Goal: Information Seeking & Learning: Learn about a topic

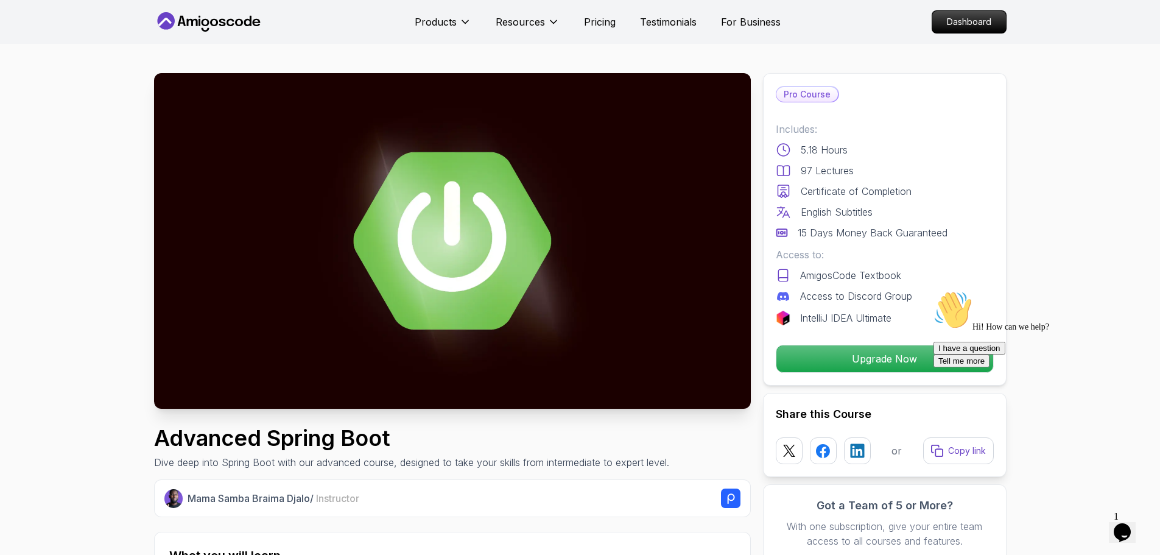
click at [934, 291] on icon "Chat attention grabber" at bounding box center [934, 291] width 0 height 0
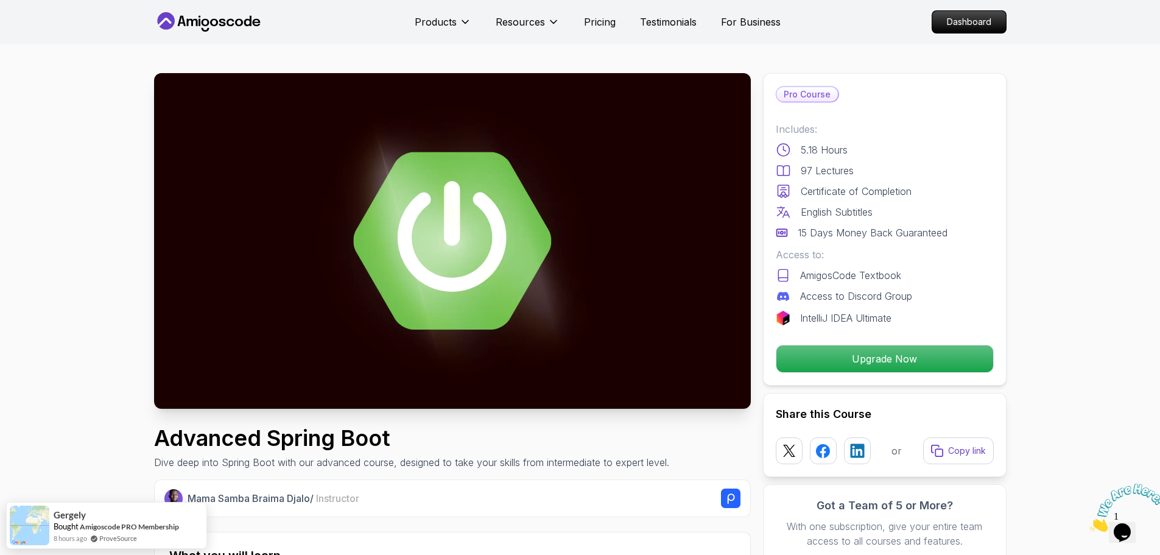
click at [253, 10] on nav "Products Resources Pricing Testimonials For Business Dashboard" at bounding box center [580, 22] width 853 height 44
click at [236, 19] on icon at bounding box center [209, 21] width 110 height 19
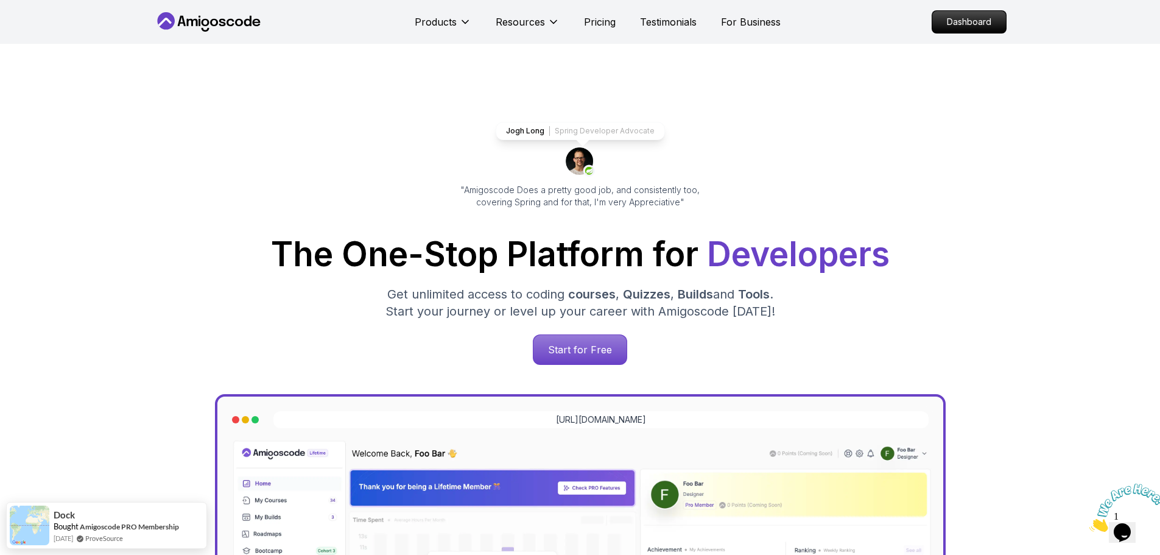
click at [970, 38] on nav "Products Resources Pricing Testimonials For Business Dashboard" at bounding box center [580, 22] width 853 height 44
click at [961, 23] on p "Dashboard" at bounding box center [969, 22] width 70 height 21
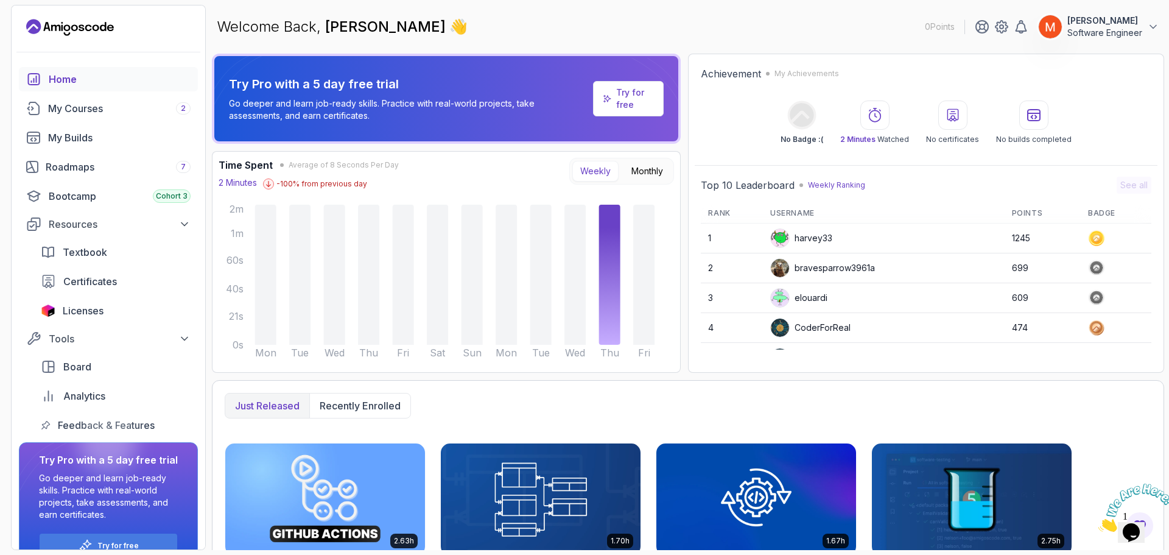
click at [255, 22] on p "Welcome Back, [PERSON_NAME] 👋" at bounding box center [342, 26] width 251 height 19
click at [67, 102] on div "My Courses 2" at bounding box center [119, 108] width 143 height 15
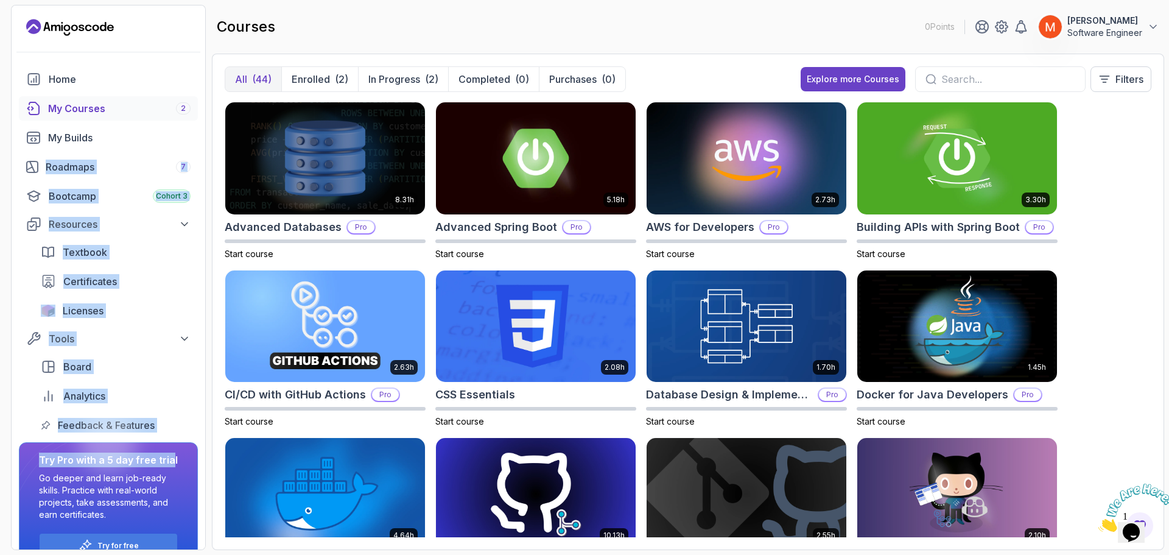
drag, startPoint x: 203, startPoint y: 134, endPoint x: 169, endPoint y: 440, distance: 308.2
click at [169, 440] on div "Home My Courses 2 My Builds Roadmaps 7 Bootcamp Cohort 3 Resources Textbook Cer…" at bounding box center [109, 321] width 194 height 509
click at [68, 199] on div "Bootcamp Cohort 3" at bounding box center [120, 196] width 142 height 15
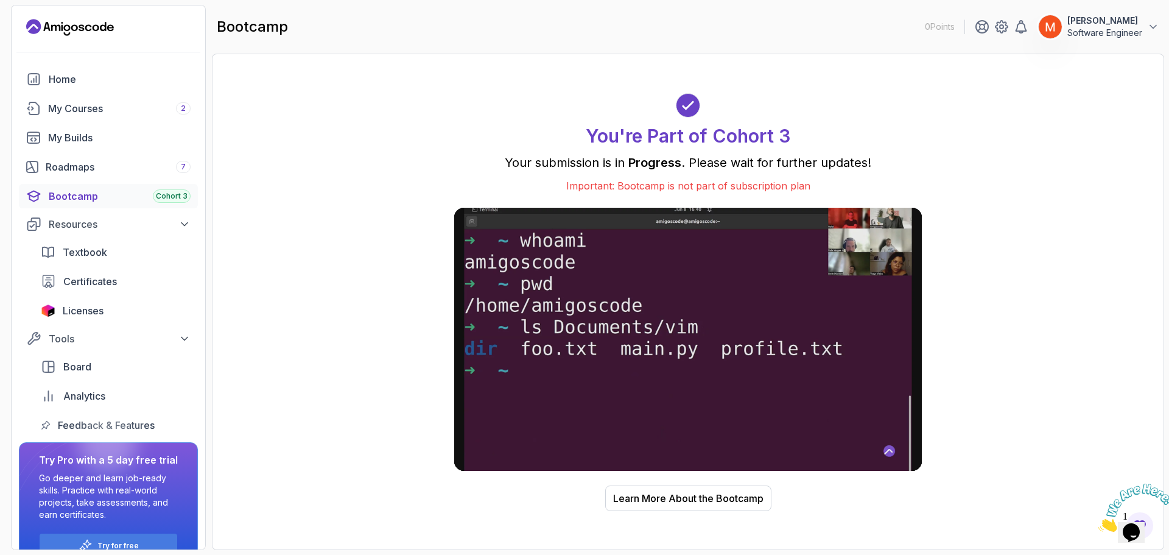
click at [291, 162] on div "You're Part of Cohort 3 Your submission is in Progress . Please wait for furthe…" at bounding box center [688, 301] width 927 height 471
click at [618, 508] on button "Learn More About the Bootcamp" at bounding box center [688, 498] width 166 height 26
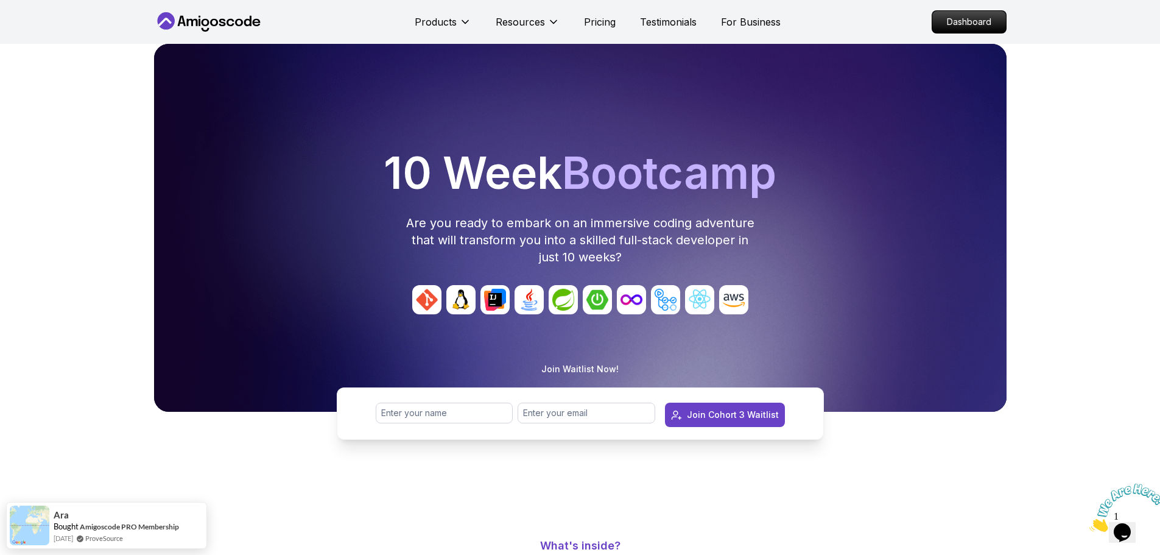
click at [111, 136] on div "10 Week Bootcamp Are you ready to embark on an immersive coding adventure that …" at bounding box center [580, 266] width 1160 height 445
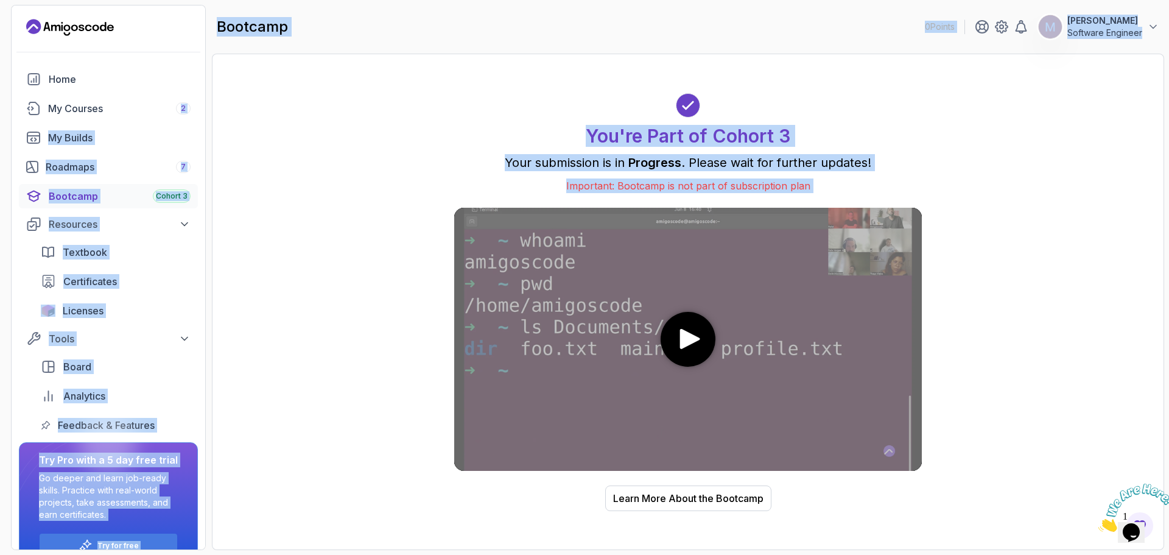
drag, startPoint x: 211, startPoint y: 188, endPoint x: 326, endPoint y: 583, distance: 411.1
click at [326, 554] on html "0 Points [PERSON_NAME] Software Engineer Home My Courses 2 My Builds Roadmaps 7…" at bounding box center [584, 277] width 1169 height 555
click at [284, 417] on div "You're Part of Cohort 3 Your submission is in Progress . Please wait for furthe…" at bounding box center [688, 301] width 927 height 471
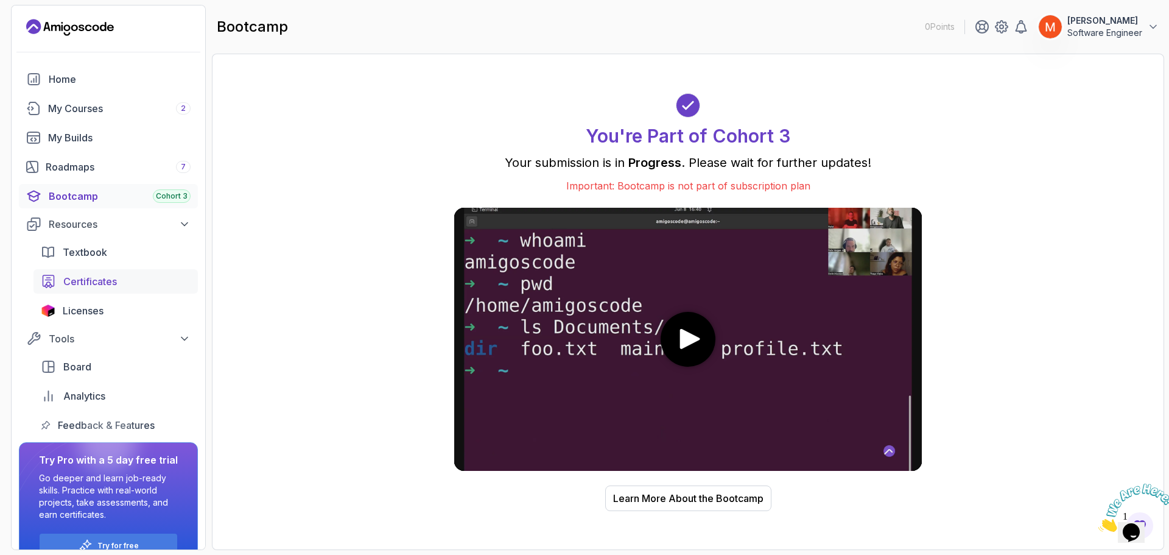
click at [107, 285] on span "Certificates" at bounding box center [90, 281] width 54 height 15
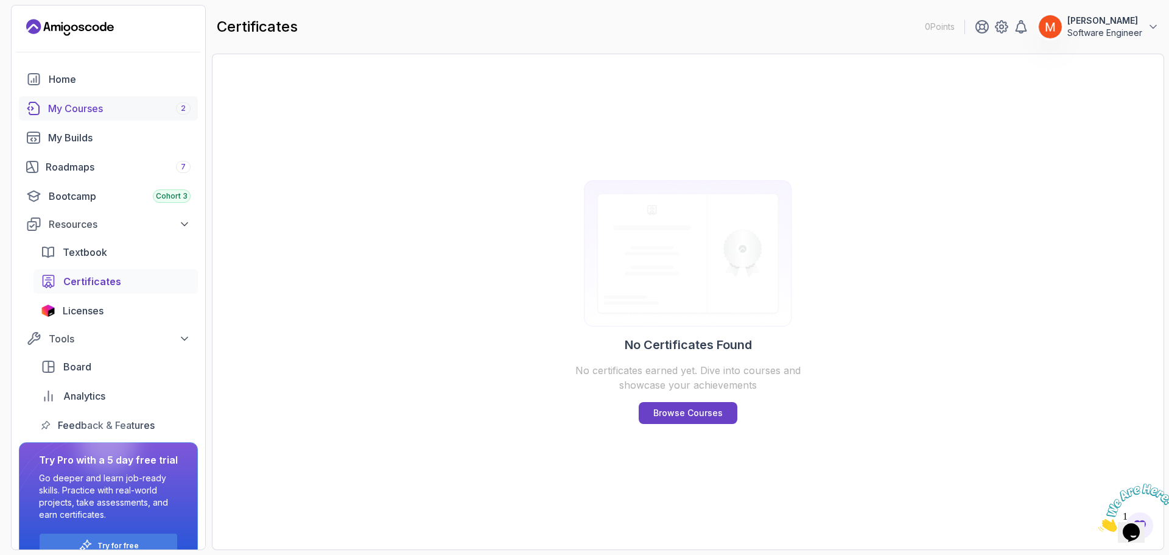
click at [88, 105] on div "My Courses 2" at bounding box center [119, 108] width 143 height 15
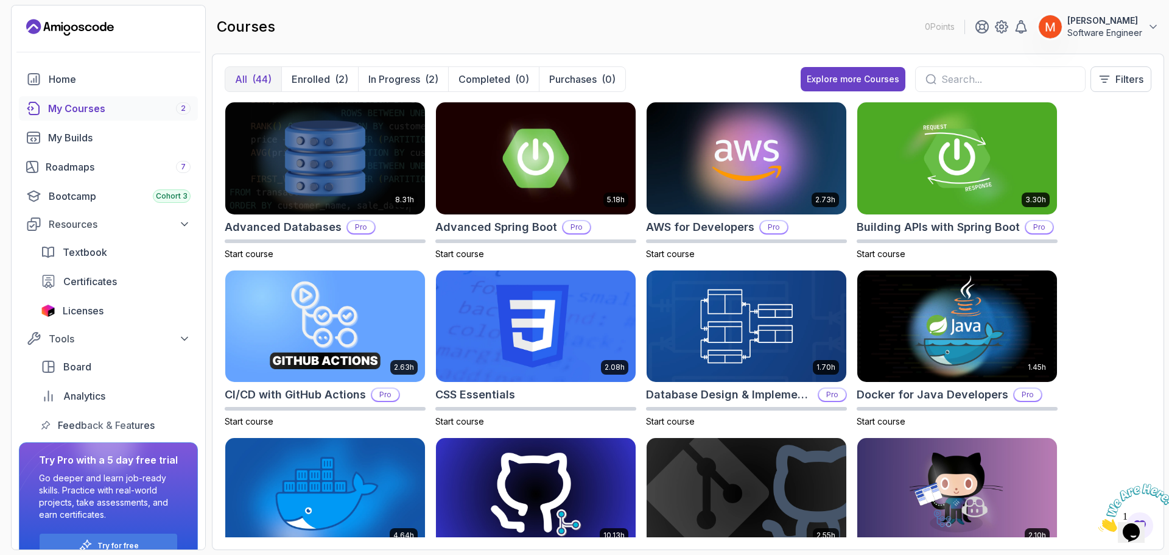
click at [266, 79] on div "(44)" at bounding box center [261, 79] width 19 height 15
click at [322, 32] on div "courses 0 Points [PERSON_NAME] Software Engineer" at bounding box center [688, 27] width 953 height 44
click at [1087, 289] on div "8.31h Advanced Databases Pro Start course 5.18h Advanced Spring Boot Pro Start …" at bounding box center [688, 319] width 927 height 435
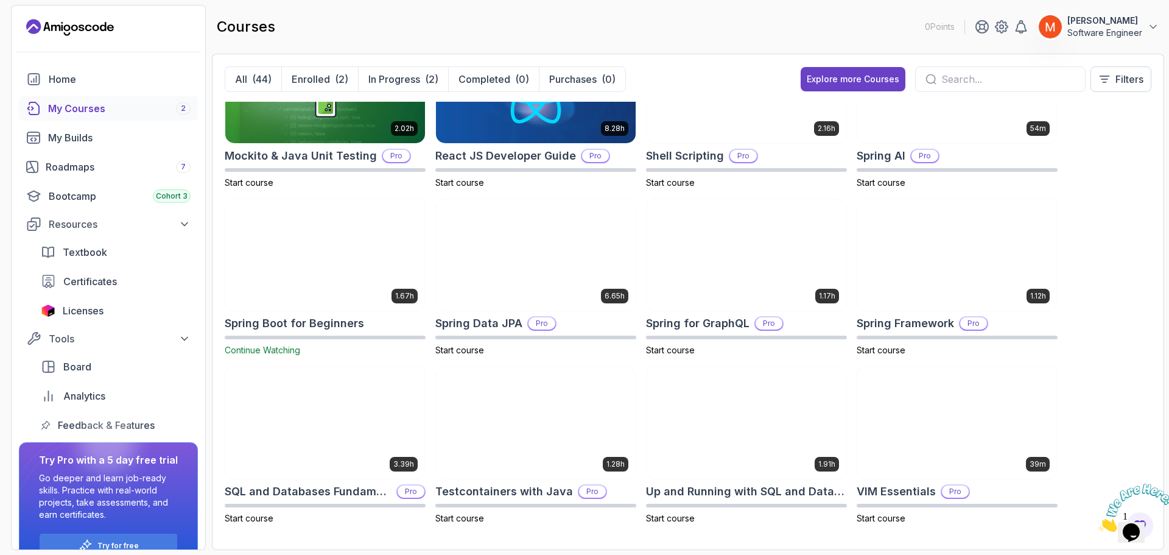
scroll to position [1416, 0]
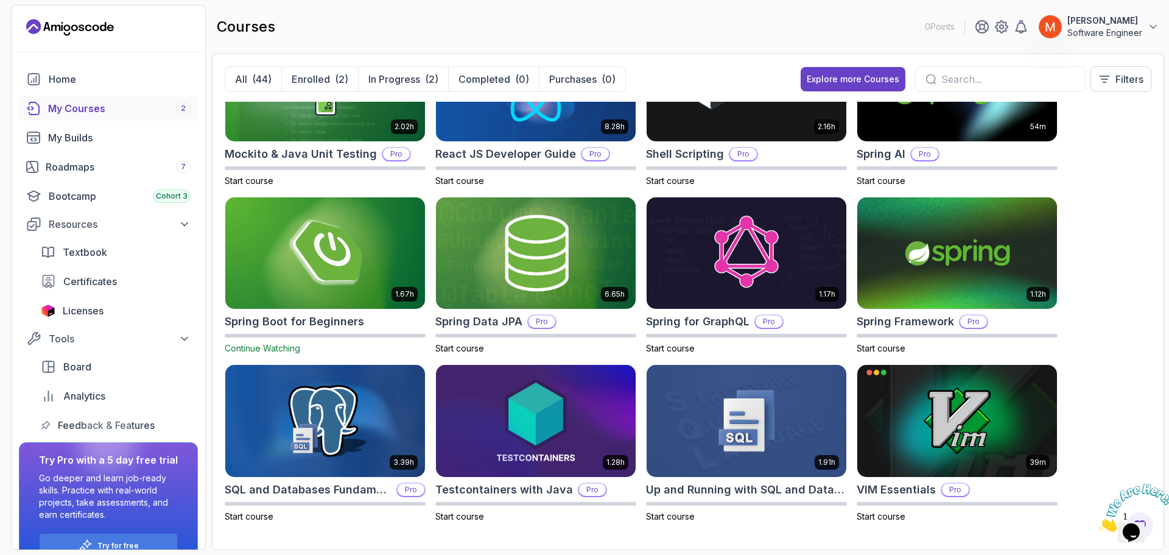
click at [1099, 523] on icon "Close" at bounding box center [1099, 528] width 0 height 10
click at [1074, 413] on div "8.31h Advanced Databases Pro Start course 5.18h Advanced Spring Boot Pro Start …" at bounding box center [688, 319] width 927 height 435
click at [532, 445] on img at bounding box center [536, 421] width 210 height 118
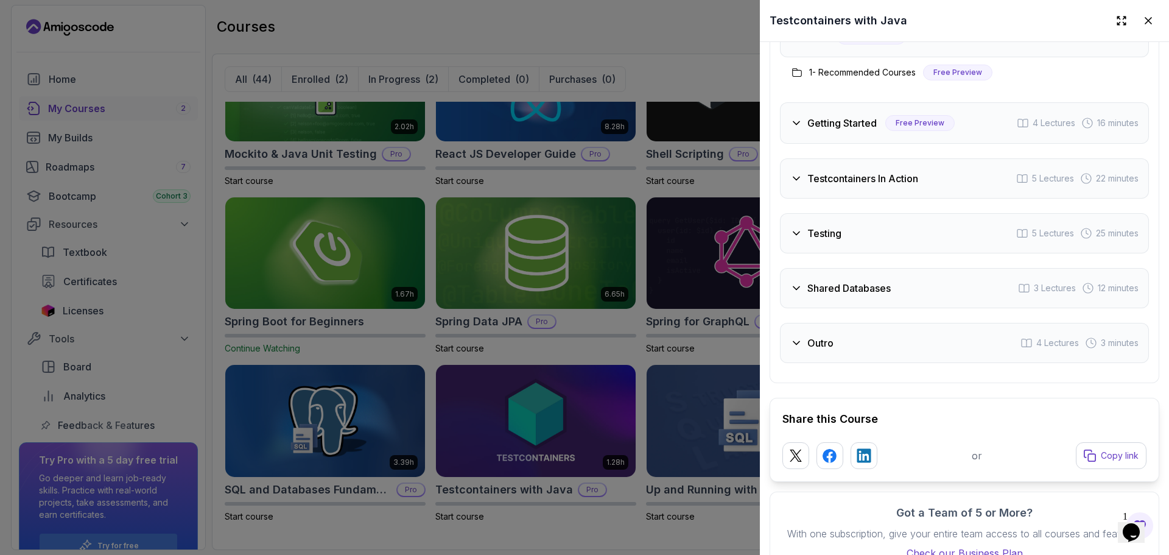
scroll to position [2174, 0]
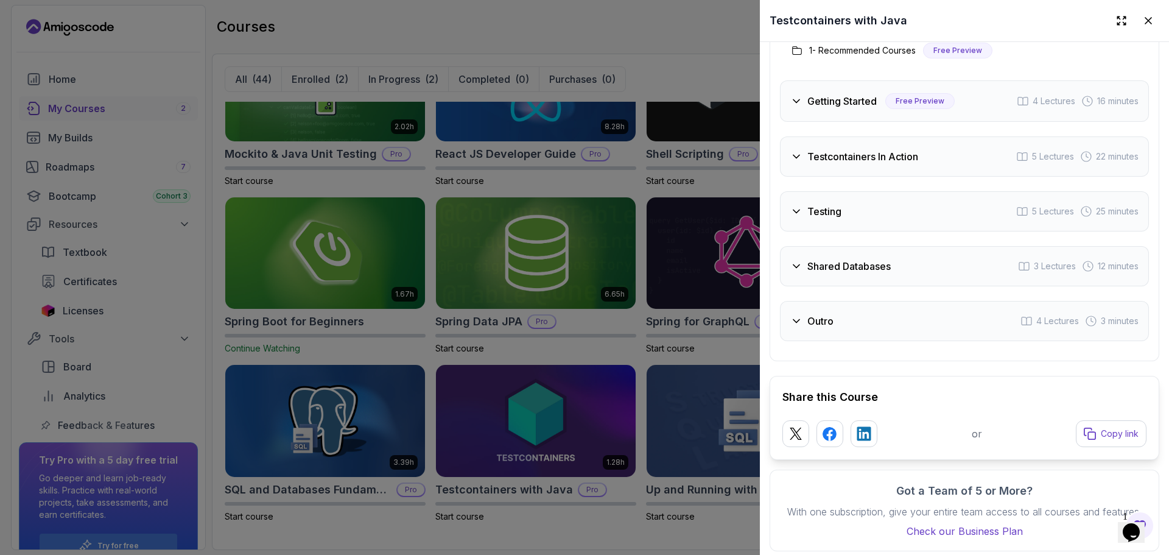
click at [921, 149] on div "Testcontainers In Action 5 Lectures 22 minutes" at bounding box center [964, 156] width 369 height 40
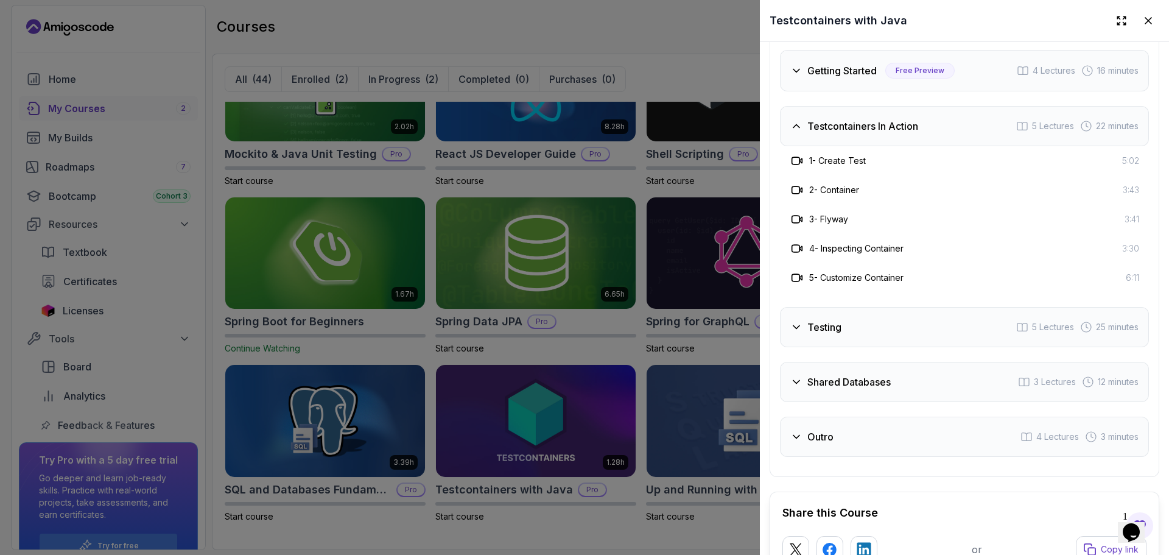
click at [837, 69] on h3 "Getting Started" at bounding box center [842, 70] width 69 height 15
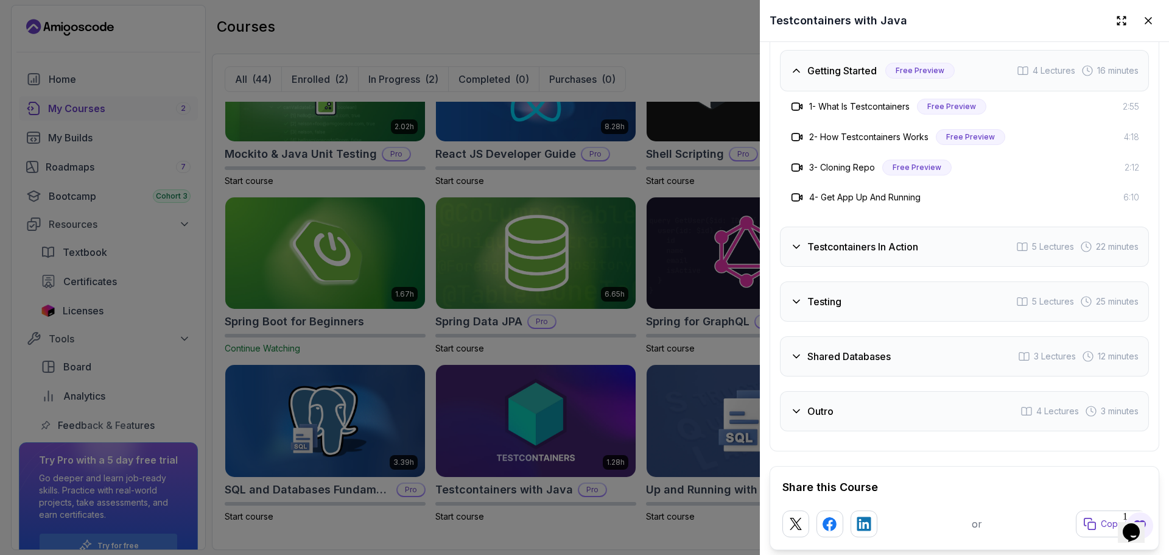
click at [856, 300] on div "Testing 5 Lectures 25 minutes" at bounding box center [964, 301] width 369 height 40
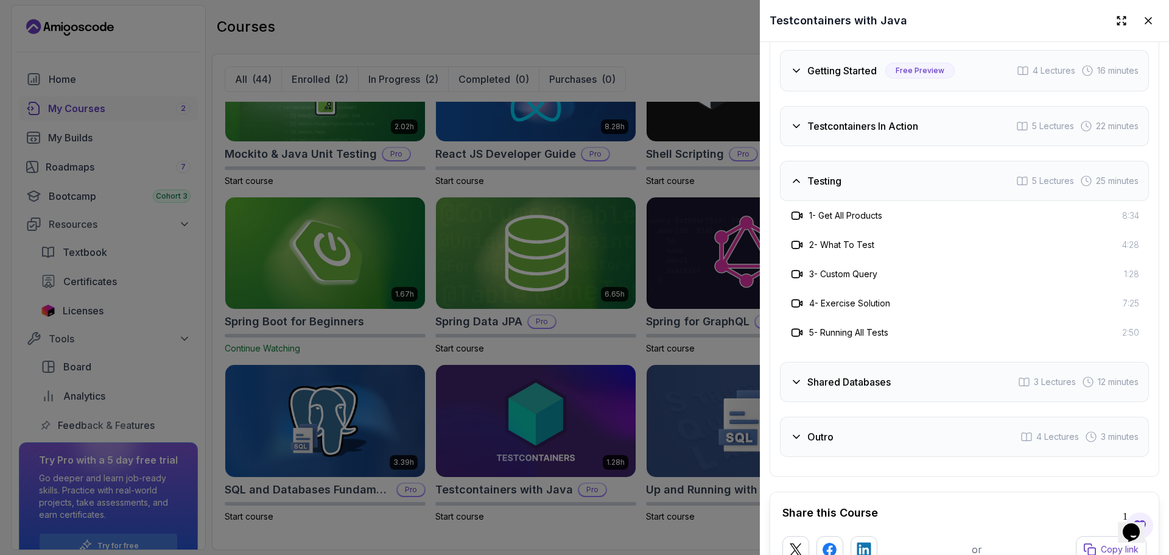
click at [854, 378] on h3 "Shared Databases" at bounding box center [849, 382] width 83 height 15
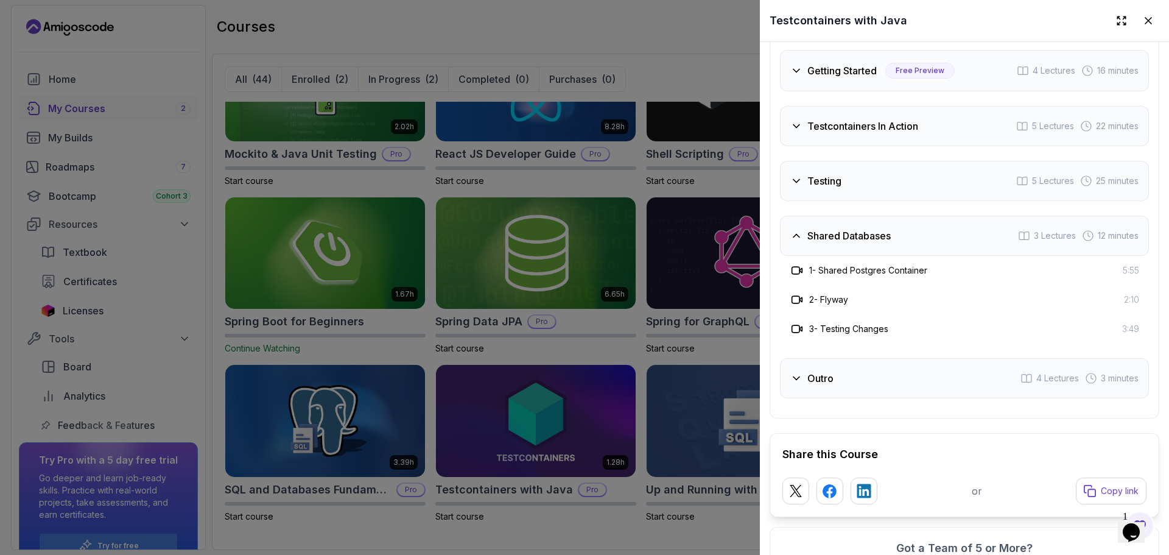
click at [848, 370] on div "Outro 4 Lectures 3 minutes" at bounding box center [964, 378] width 369 height 40
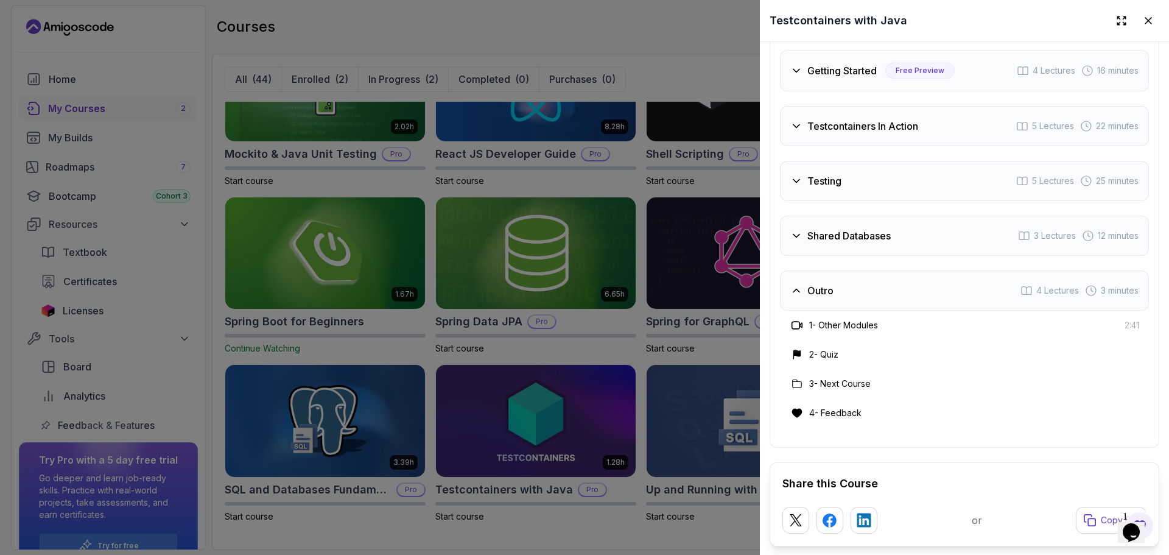
click at [821, 302] on div "Outro 4 Lectures 3 minutes" at bounding box center [964, 290] width 369 height 40
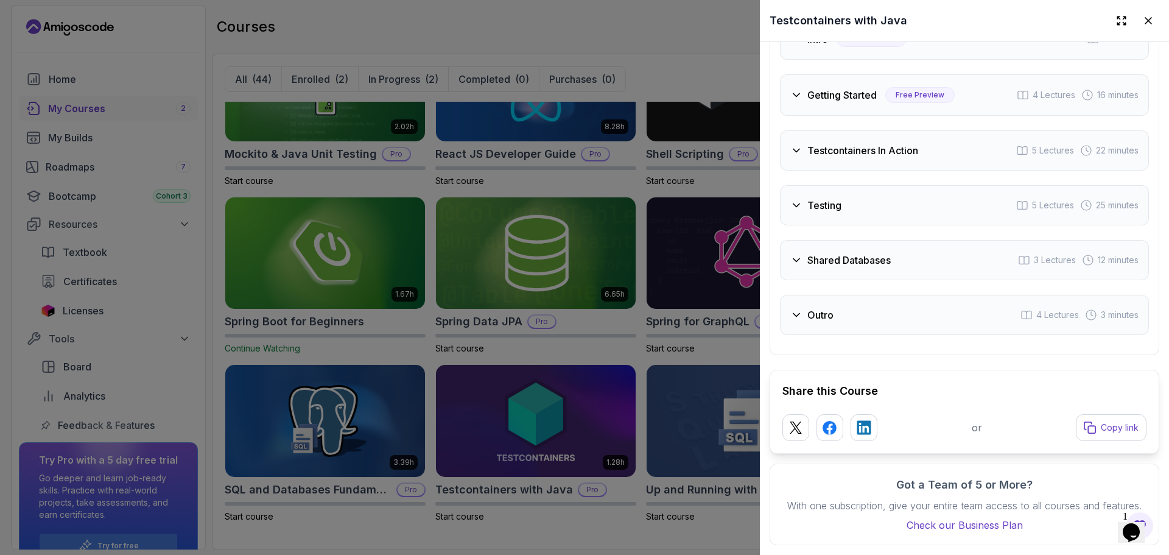
scroll to position [2159, 0]
click at [1146, 21] on icon at bounding box center [1149, 21] width 6 height 6
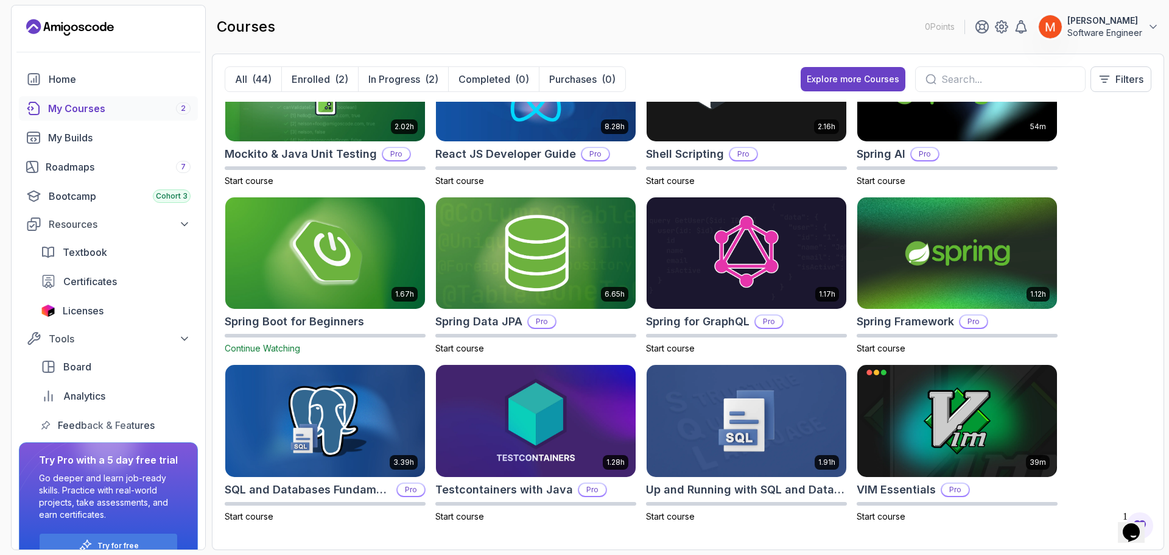
click at [1114, 255] on div "8.31h Advanced Databases Pro Start course 5.18h Advanced Spring Boot Pro Start …" at bounding box center [688, 319] width 927 height 435
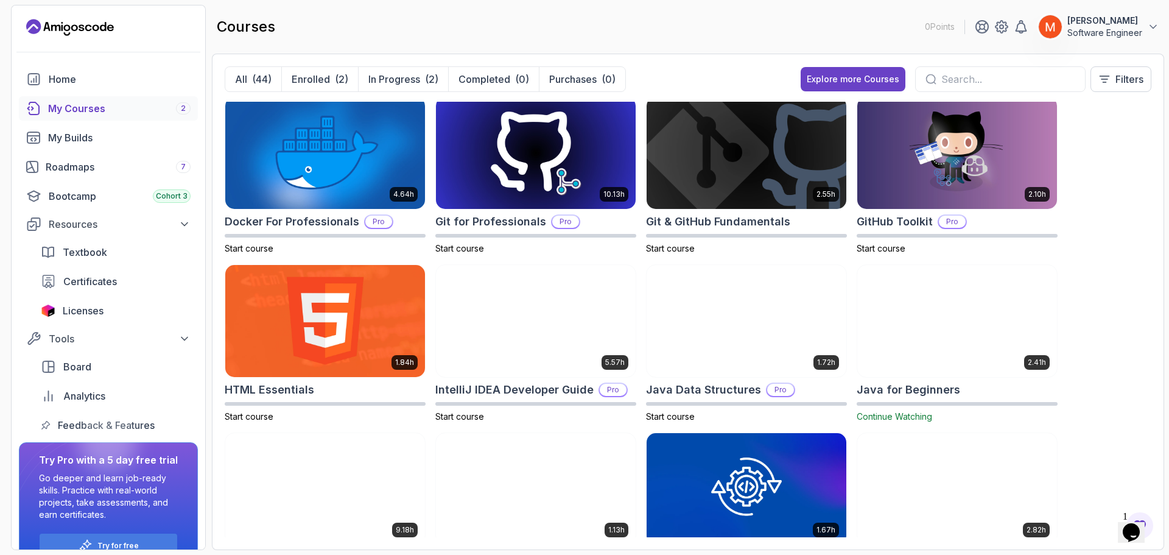
scroll to position [317, 0]
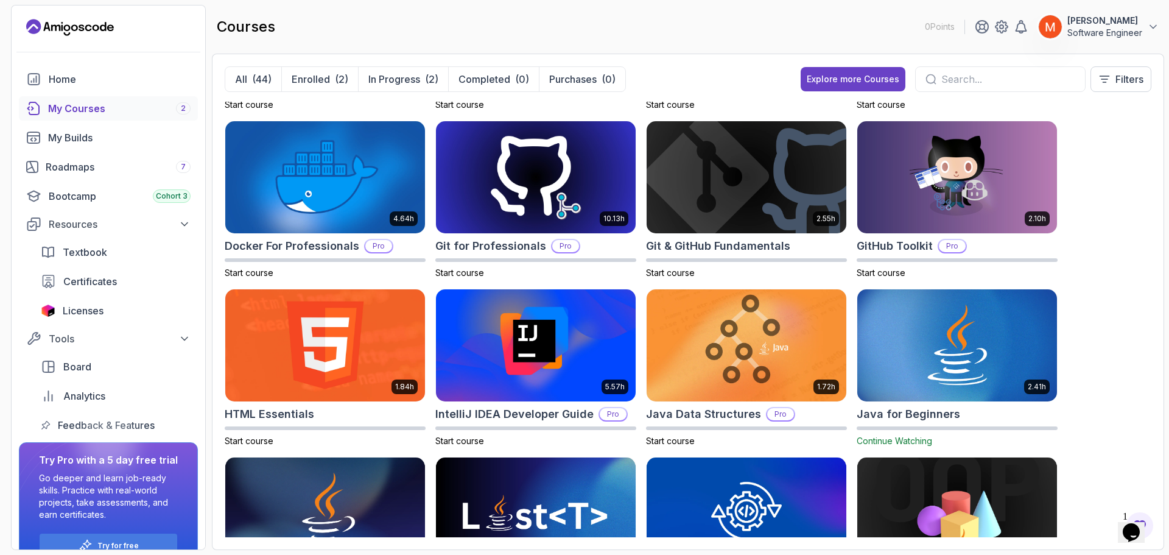
click at [1114, 245] on div "8.31h Advanced Databases Pro Start course 5.18h Advanced Spring Boot Pro Start …" at bounding box center [688, 319] width 927 height 435
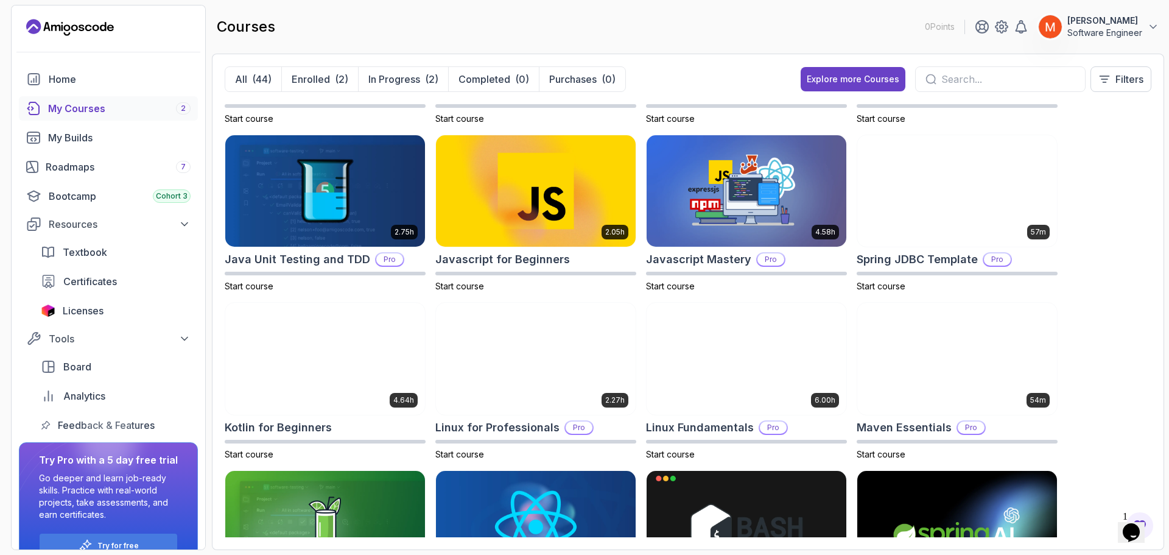
scroll to position [999, 0]
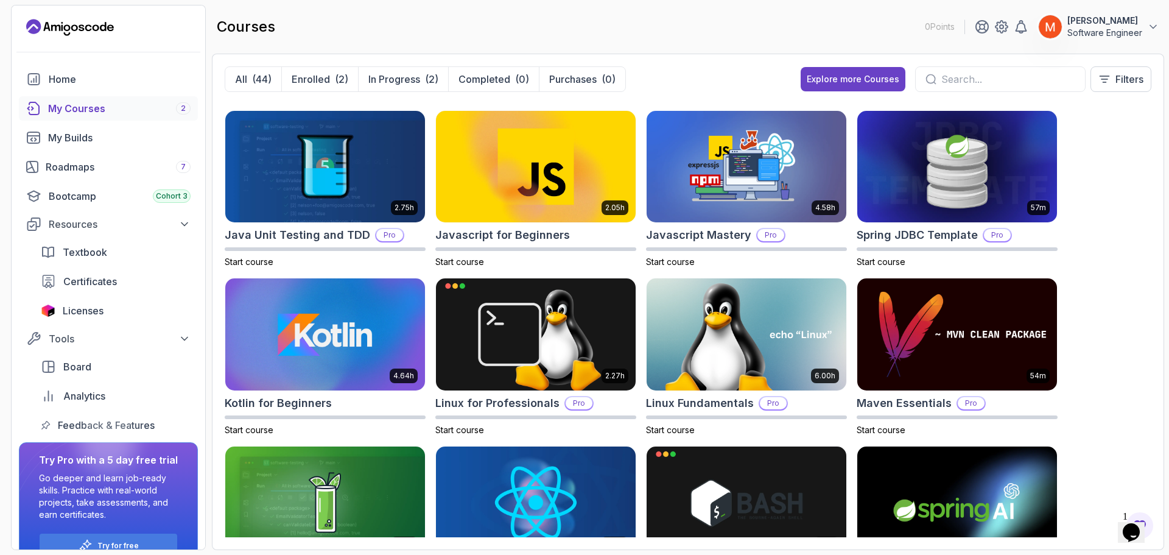
drag, startPoint x: 703, startPoint y: 233, endPoint x: 646, endPoint y: 248, distance: 59.8
click at [646, 248] on div "8.31h Advanced Databases Pro Start course 5.18h Advanced Spring Boot Pro Start …" at bounding box center [688, 319] width 927 height 435
click at [668, 239] on h2 "Javascript Mastery" at bounding box center [698, 235] width 105 height 17
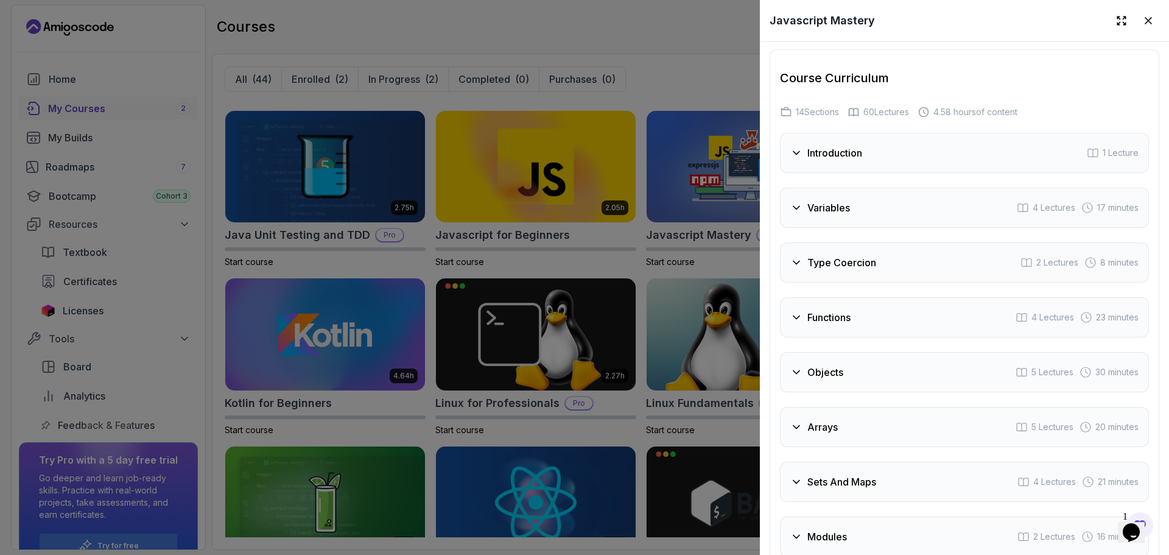
scroll to position [1552, 0]
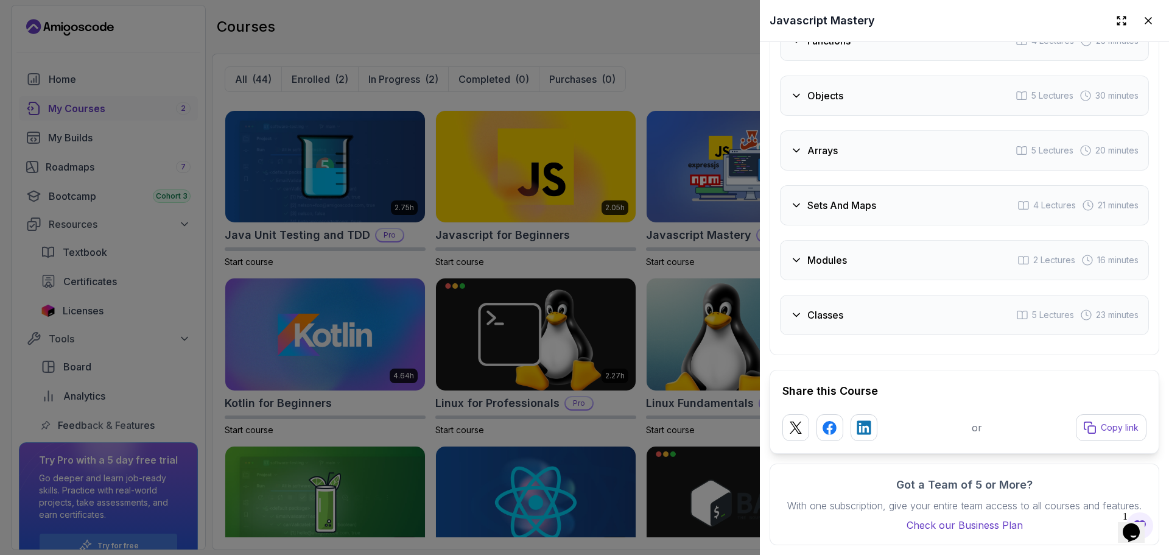
click at [892, 318] on div "Classes 5 Lectures 23 minutes" at bounding box center [964, 315] width 369 height 40
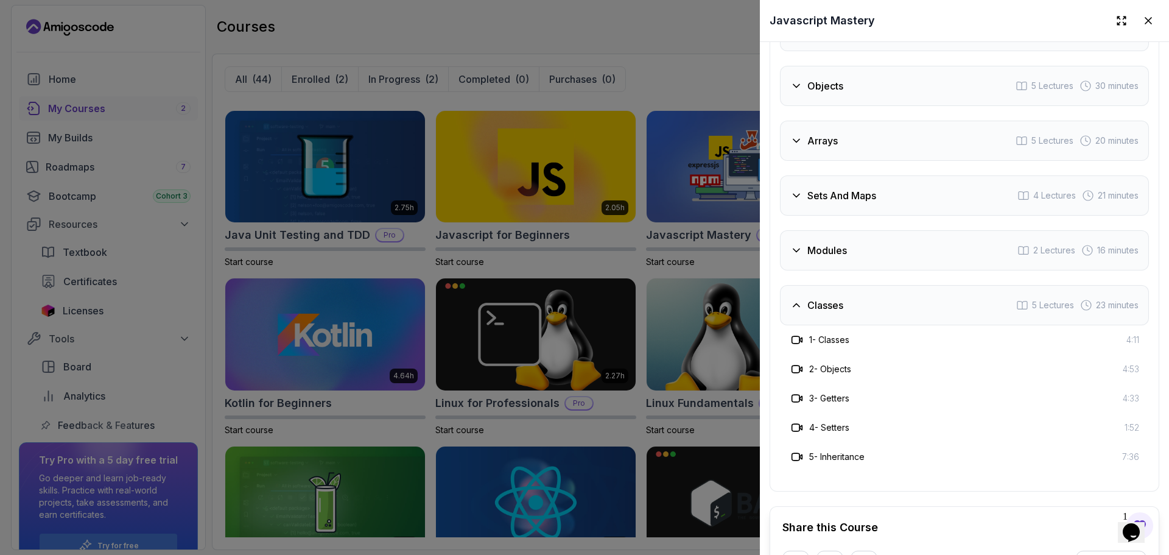
click at [833, 257] on div "Modules 2 Lectures 16 minutes" at bounding box center [964, 250] width 369 height 40
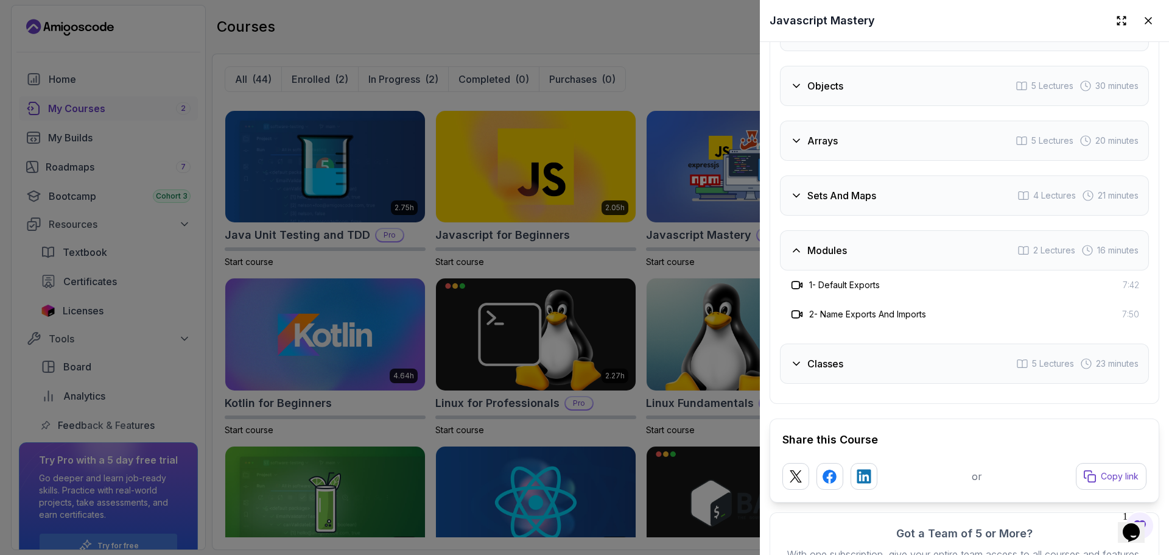
click at [800, 189] on icon at bounding box center [797, 195] width 12 height 12
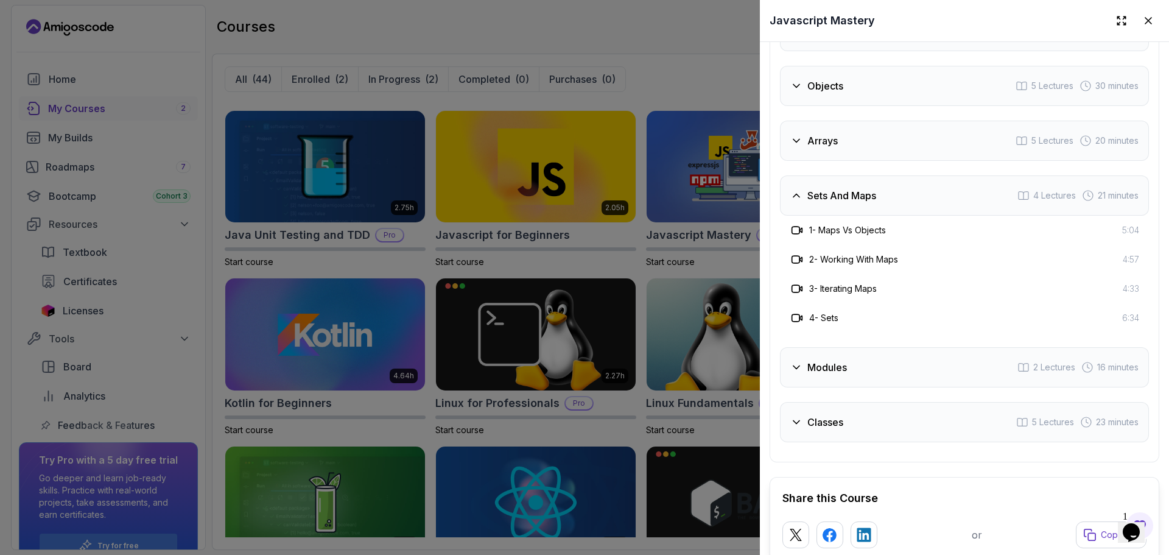
click at [828, 113] on div "Introduction 1 Lecture Variables 4 Lectures 17 minutes Type Coercion 2 Lectures…" at bounding box center [964, 145] width 369 height 596
click at [821, 137] on h3 "Arrays" at bounding box center [823, 140] width 30 height 15
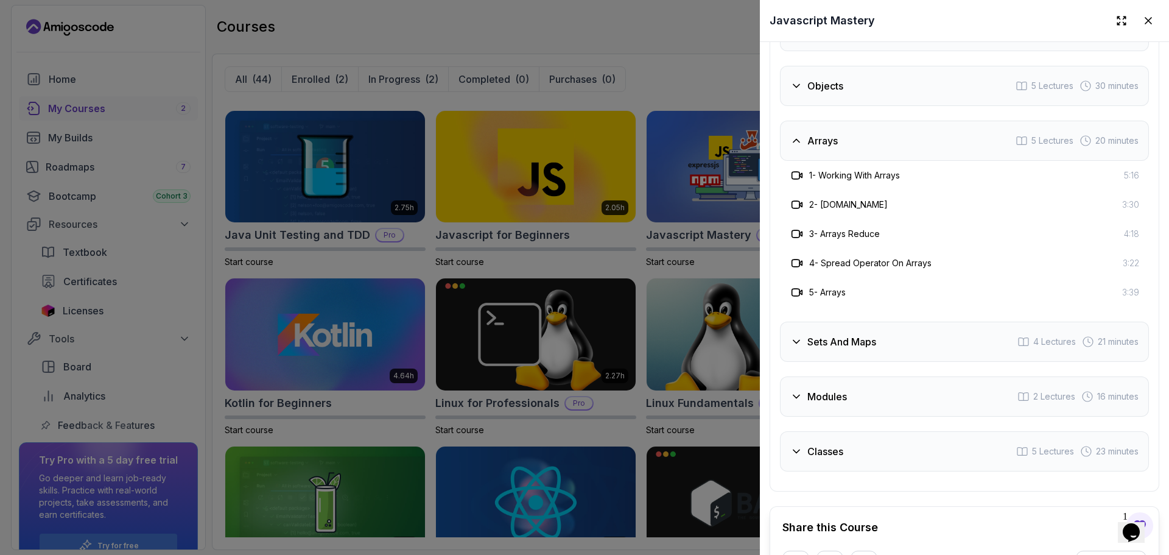
click at [818, 79] on h3 "Objects" at bounding box center [826, 86] width 36 height 15
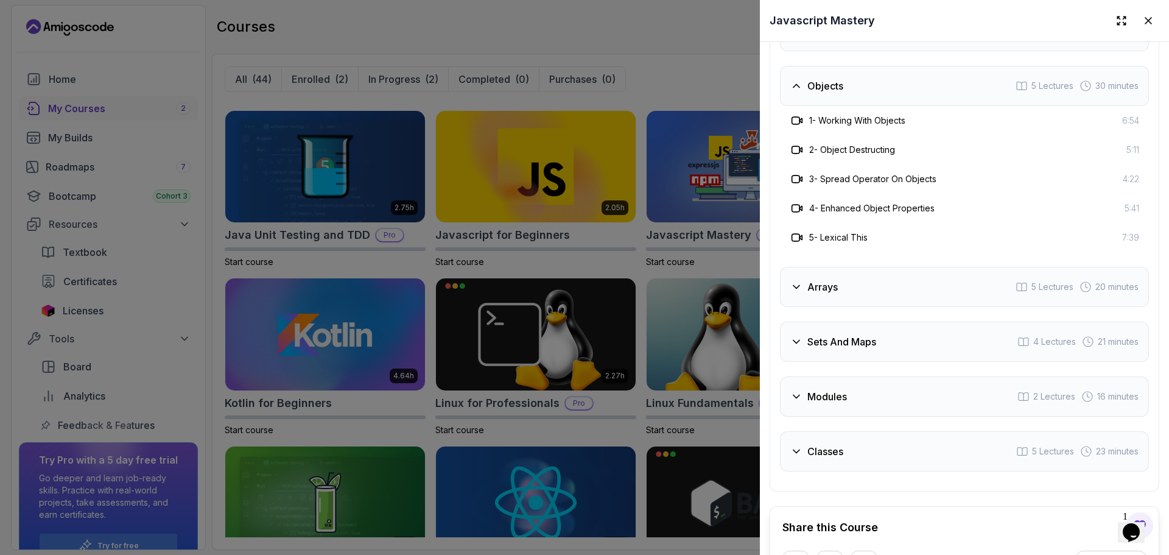
click at [843, 52] on div "Introduction 1 Lecture Variables 4 Lectures 17 minutes Type Coercion 2 Lectures…" at bounding box center [964, 159] width 369 height 625
click at [841, 41] on div "Javascript Mastery" at bounding box center [964, 20] width 409 height 41
click at [840, 44] on div "Functions 4 Lectures 23 minutes" at bounding box center [964, 31] width 369 height 40
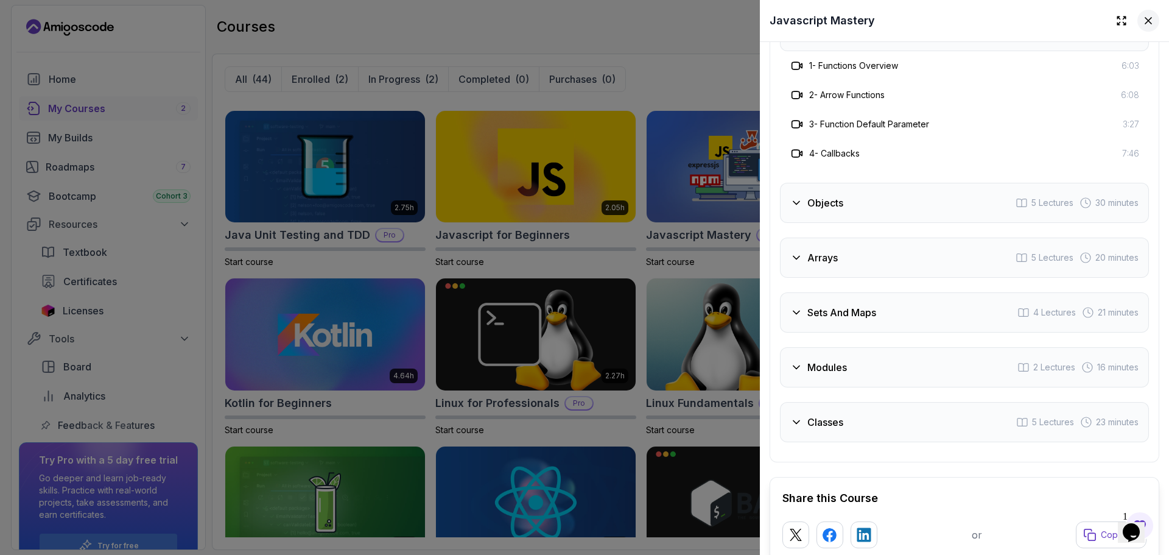
click at [1143, 21] on icon at bounding box center [1149, 21] width 12 height 12
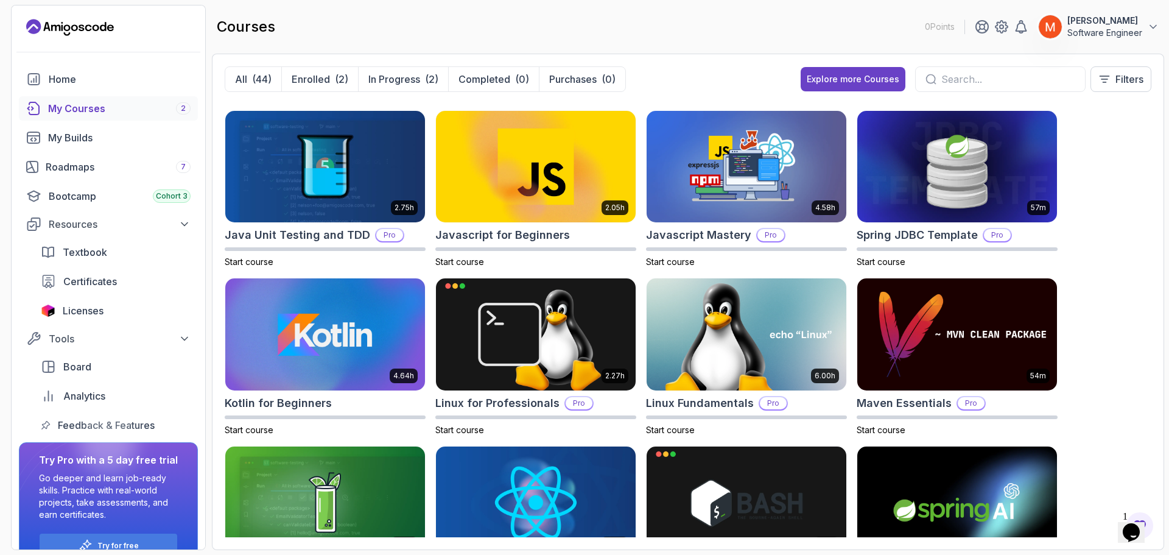
click at [1099, 167] on div "8.31h Advanced Databases Pro Start course 5.18h Advanced Spring Boot Pro Start …" at bounding box center [688, 319] width 927 height 435
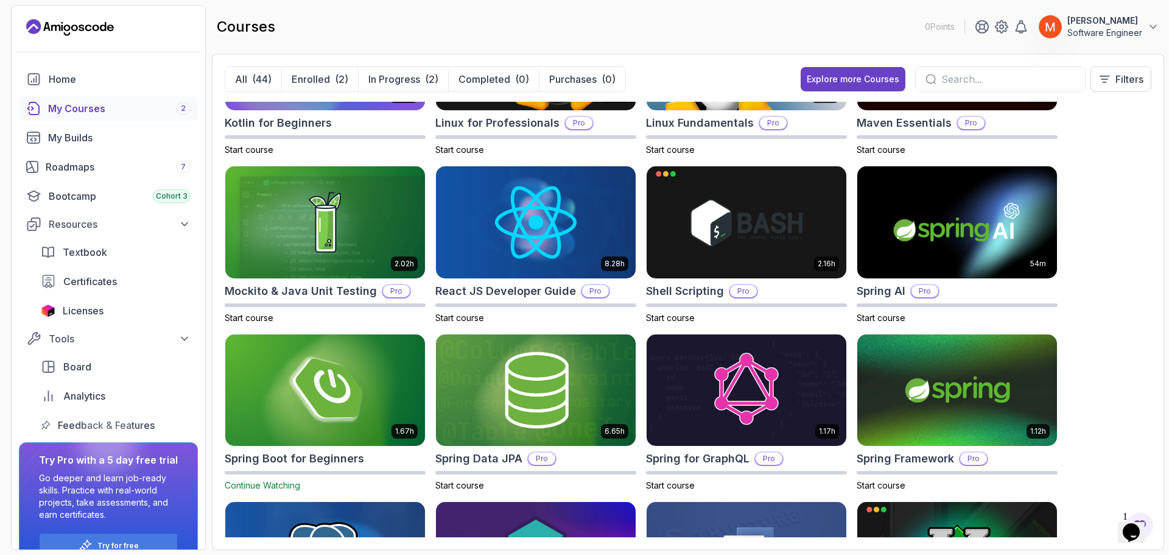
scroll to position [1312, 0]
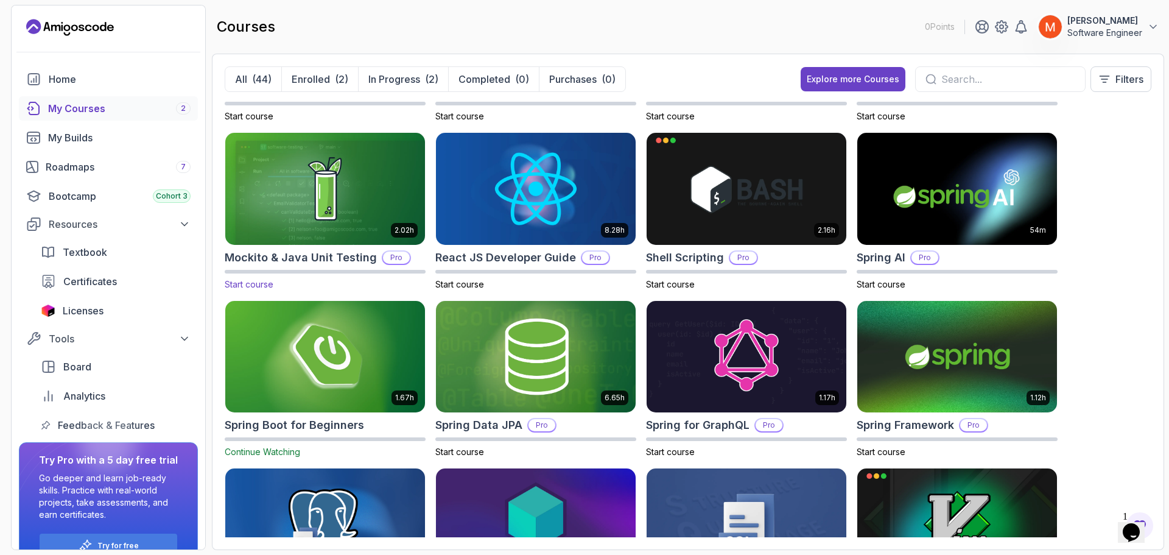
click at [361, 192] on img at bounding box center [325, 189] width 210 height 118
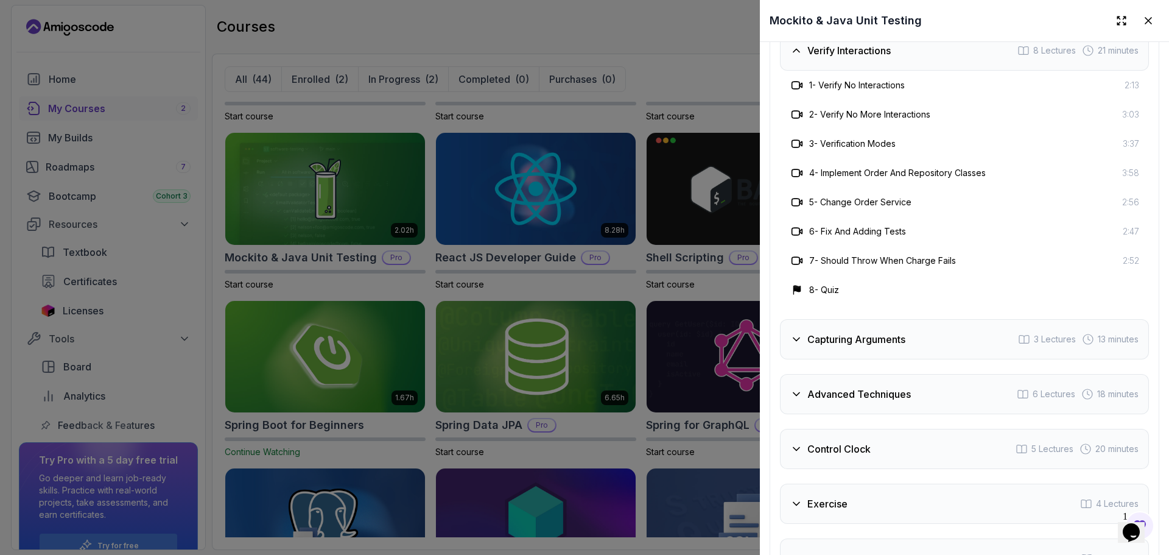
scroll to position [2791, 0]
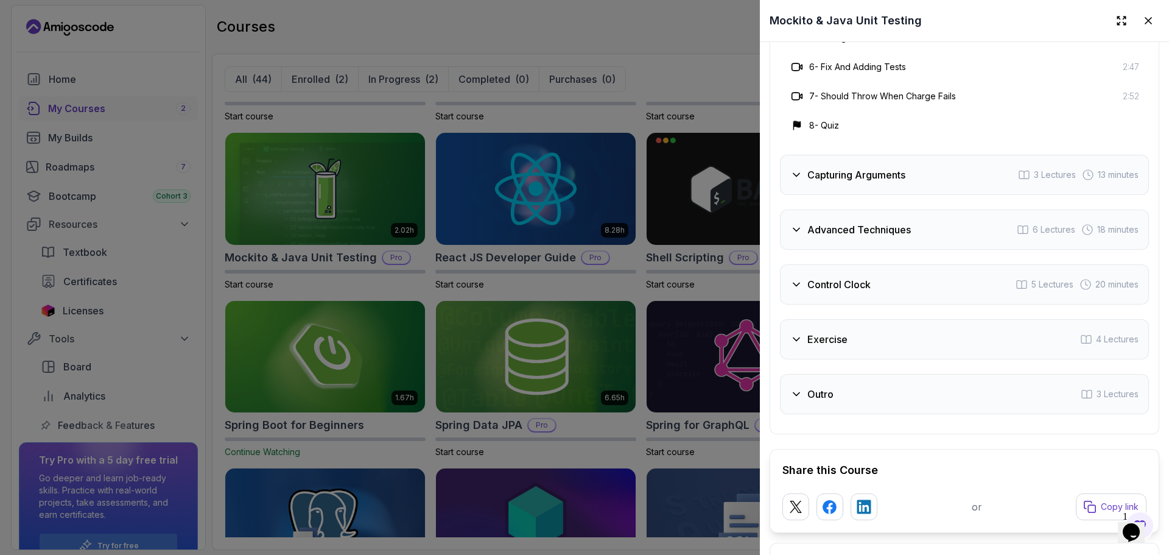
click at [926, 266] on div "Control Clock 5 Lectures 20 minutes" at bounding box center [964, 284] width 369 height 40
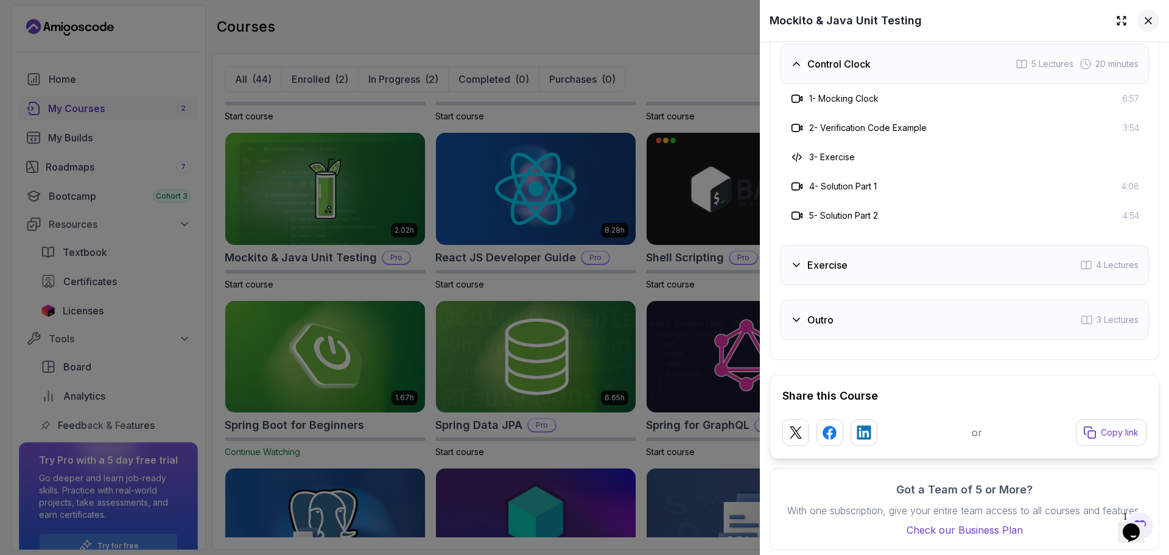
click at [1143, 23] on icon at bounding box center [1149, 21] width 12 height 12
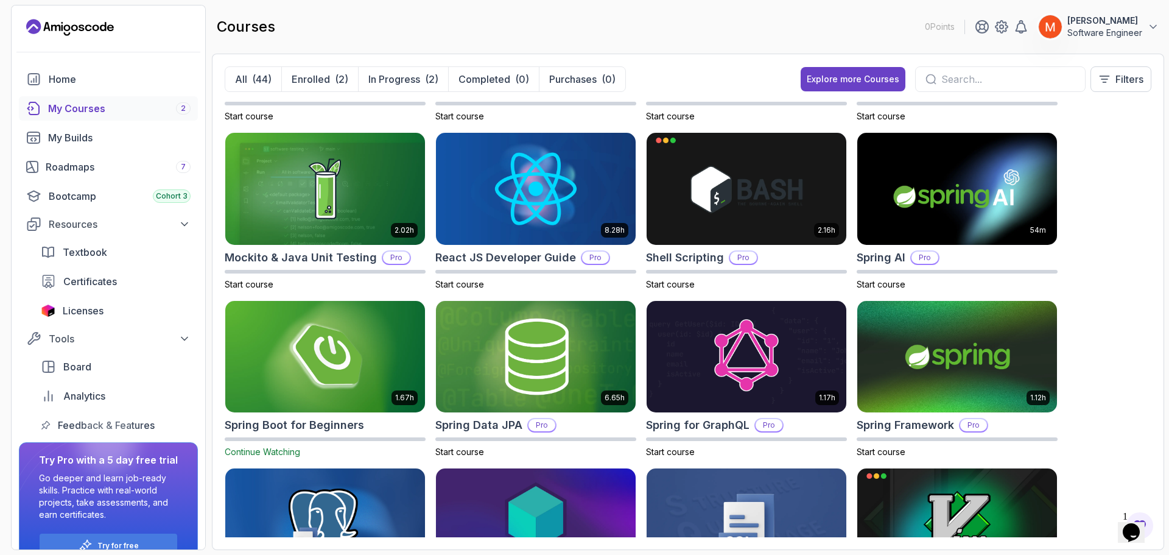
click at [1120, 428] on div "8.31h Advanced Databases Pro Start course 5.18h Advanced Spring Boot Pro Start …" at bounding box center [688, 319] width 927 height 435
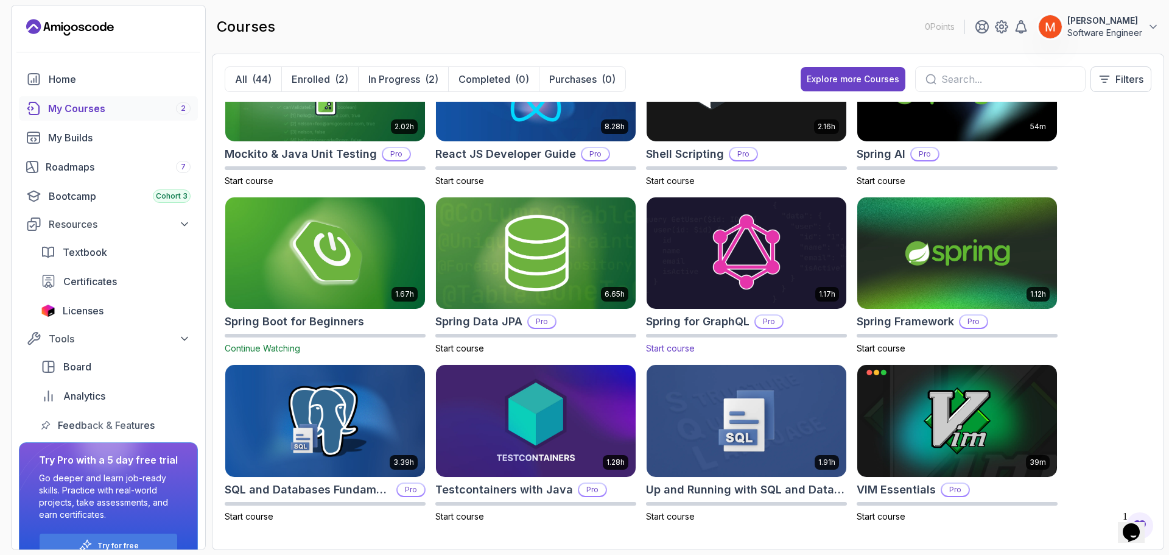
click at [820, 270] on img at bounding box center [747, 253] width 210 height 118
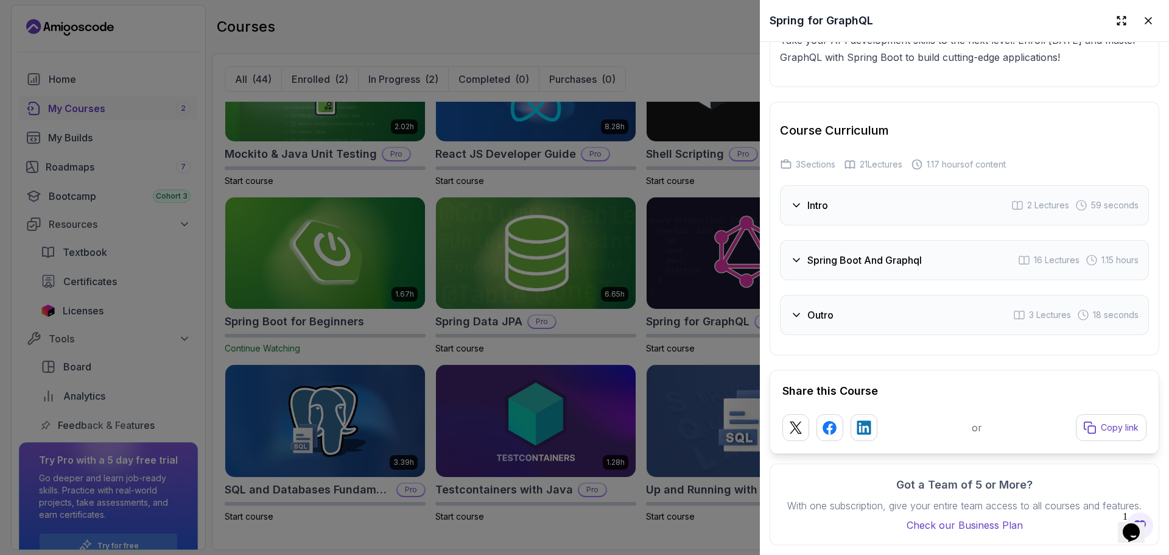
scroll to position [2136, 0]
click at [888, 253] on h3 "Spring Boot And Graphql" at bounding box center [865, 260] width 114 height 15
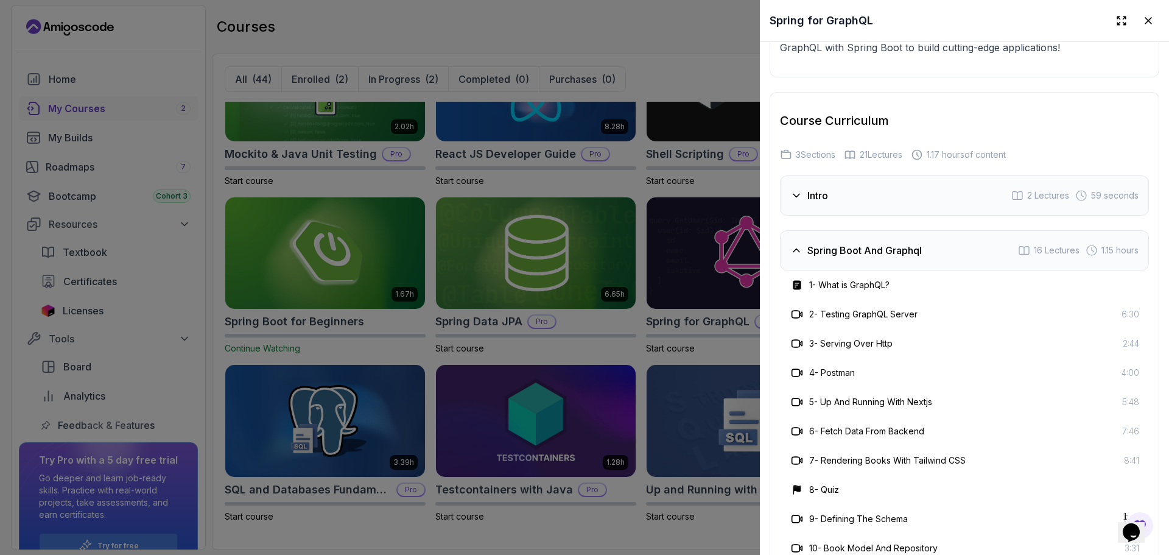
click at [816, 166] on div "Course Curriculum 3 Sections 21 Lectures 1.17 hours of content Intro 2 Lectures…" at bounding box center [965, 452] width 390 height 721
click at [812, 175] on div "Intro 2 Lectures 59 seconds" at bounding box center [964, 195] width 369 height 40
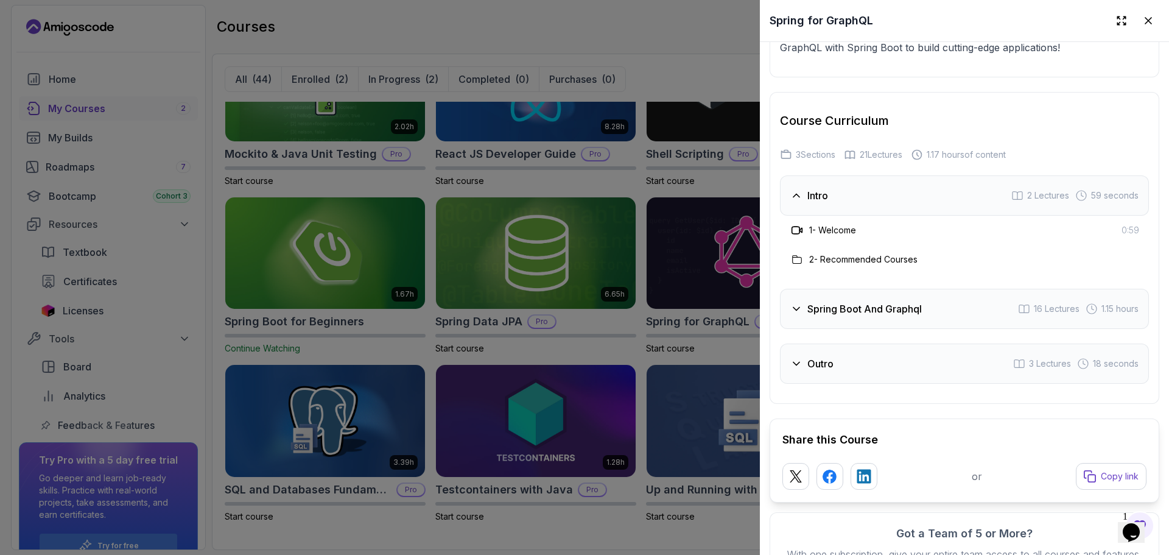
click at [978, 273] on div "Intro 2 Lectures 59 seconds 1 - Welcome 0:59 2 - Recommended Courses Spring Boo…" at bounding box center [964, 279] width 369 height 208
click at [968, 293] on div "Spring Boot And Graphql 16 Lectures 1.15 hours" at bounding box center [964, 309] width 369 height 40
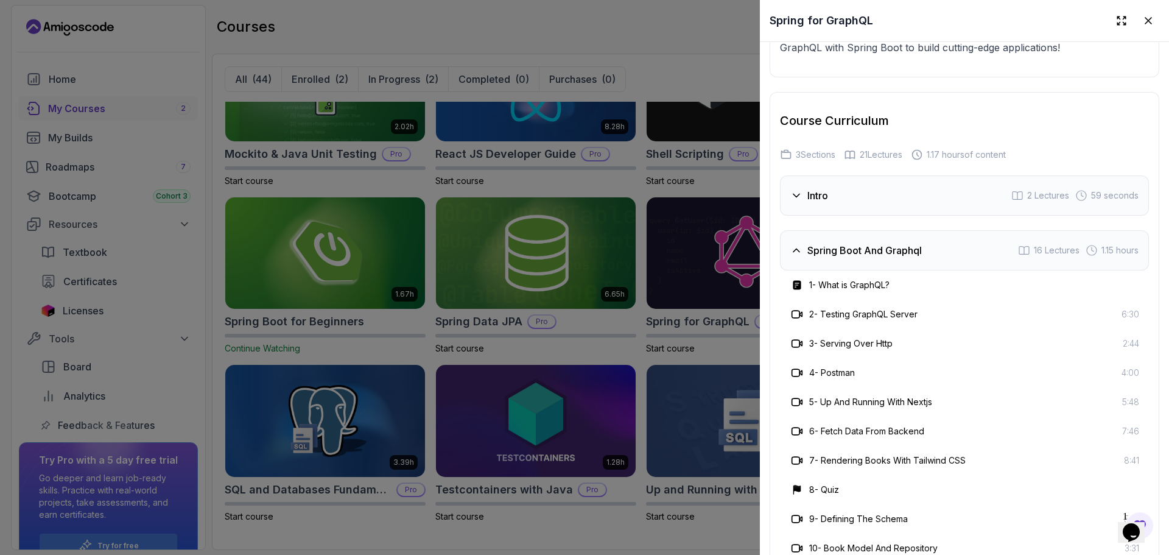
click at [917, 310] on h3 "2 - Testing GraphQL Server" at bounding box center [863, 314] width 108 height 12
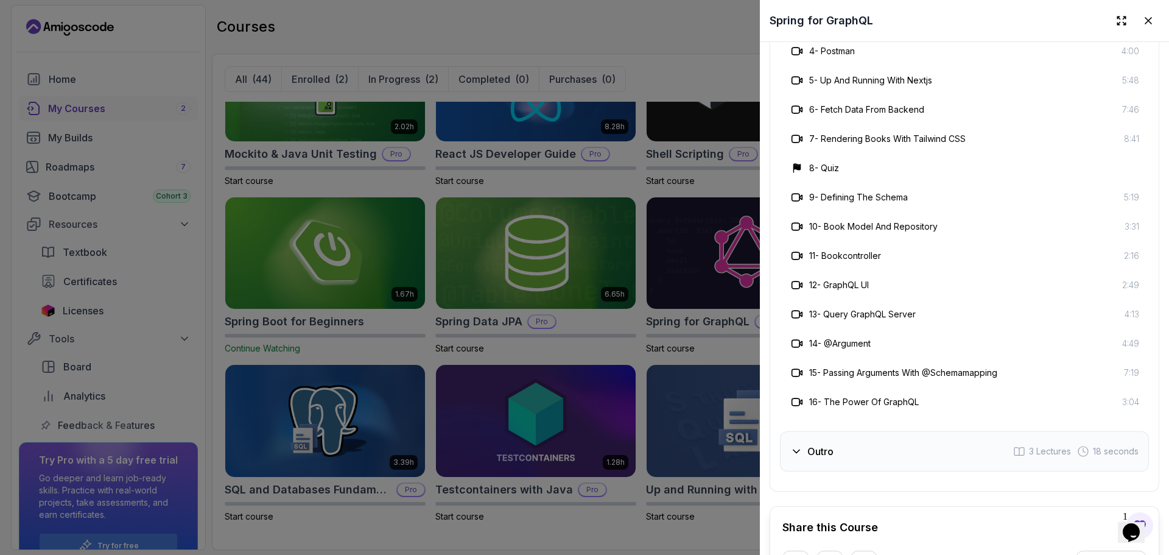
scroll to position [2482, 0]
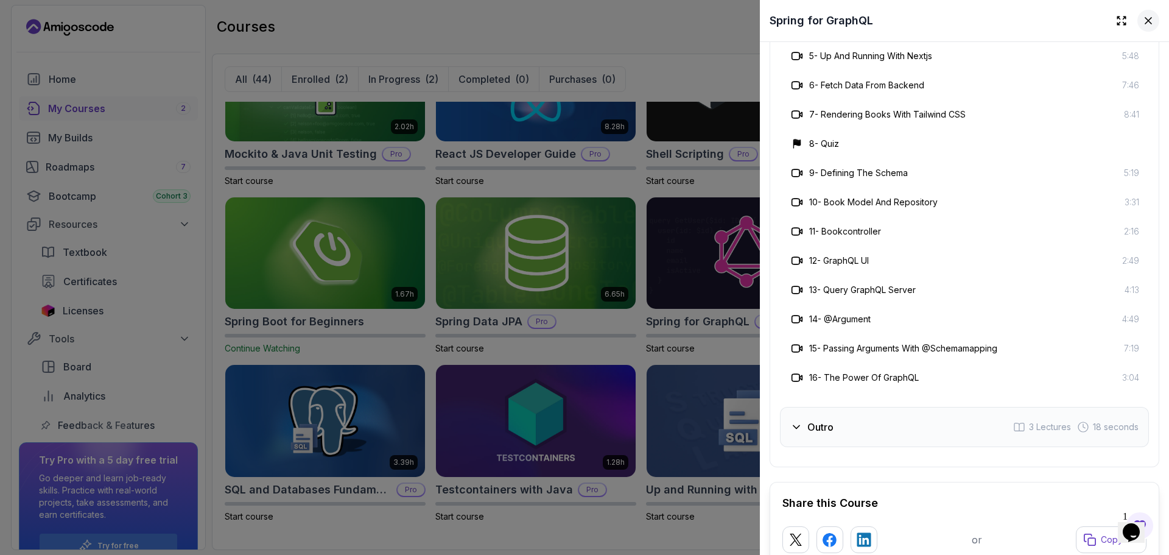
click at [1143, 27] on button at bounding box center [1149, 21] width 22 height 22
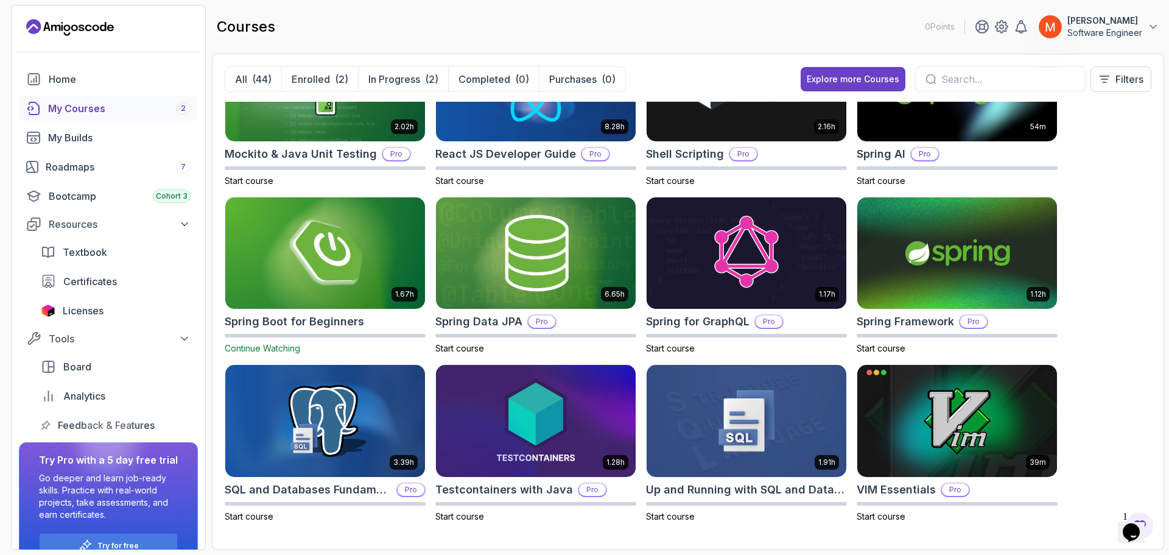
click at [1119, 315] on div "8.31h Advanced Databases Pro Start course 5.18h Advanced Spring Boot Pro Start …" at bounding box center [688, 319] width 927 height 435
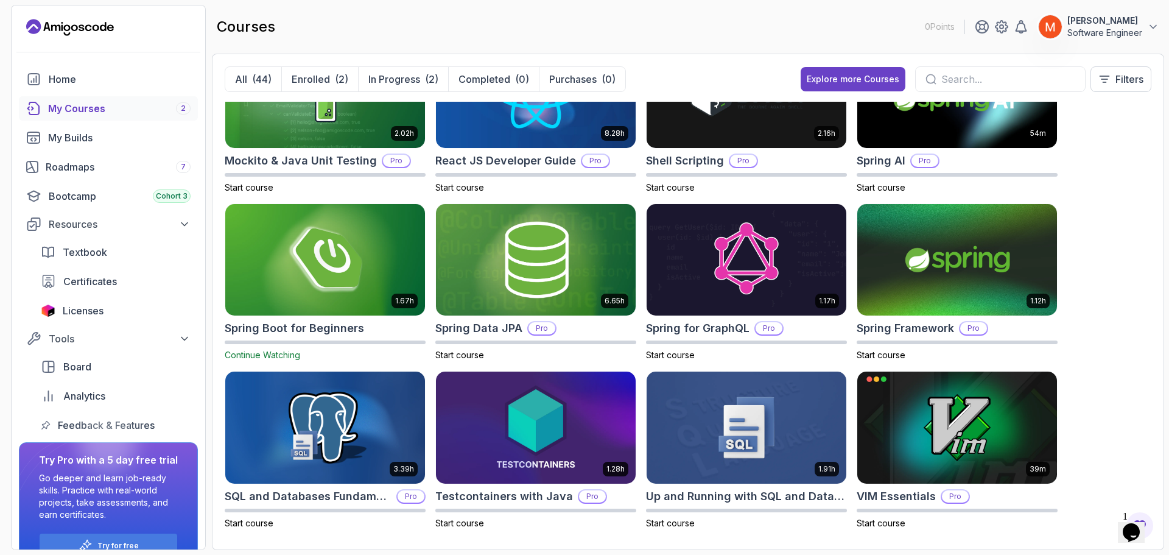
scroll to position [1416, 0]
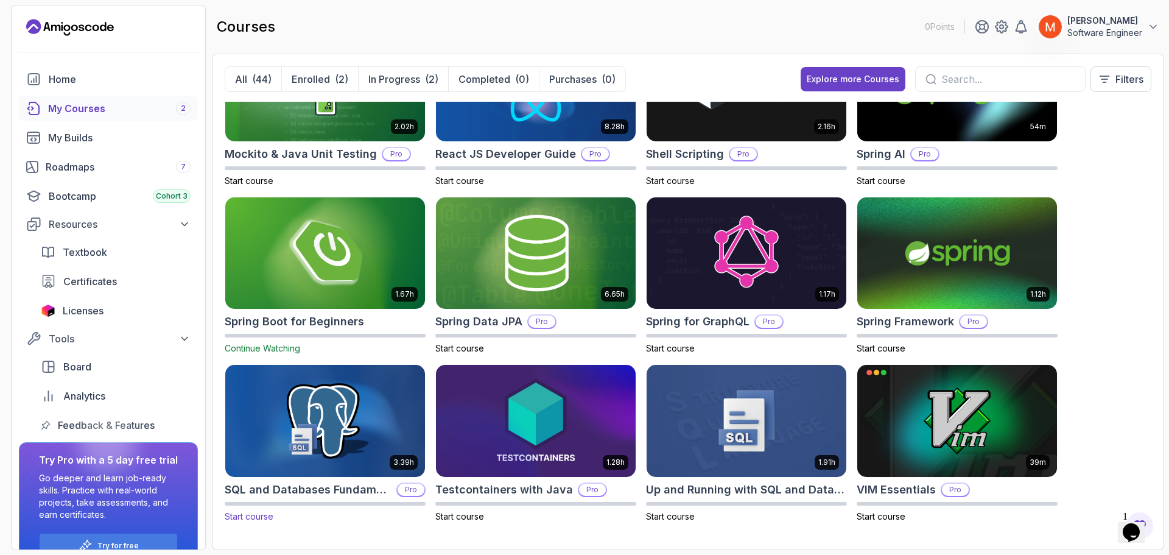
click at [344, 430] on img at bounding box center [325, 421] width 210 height 118
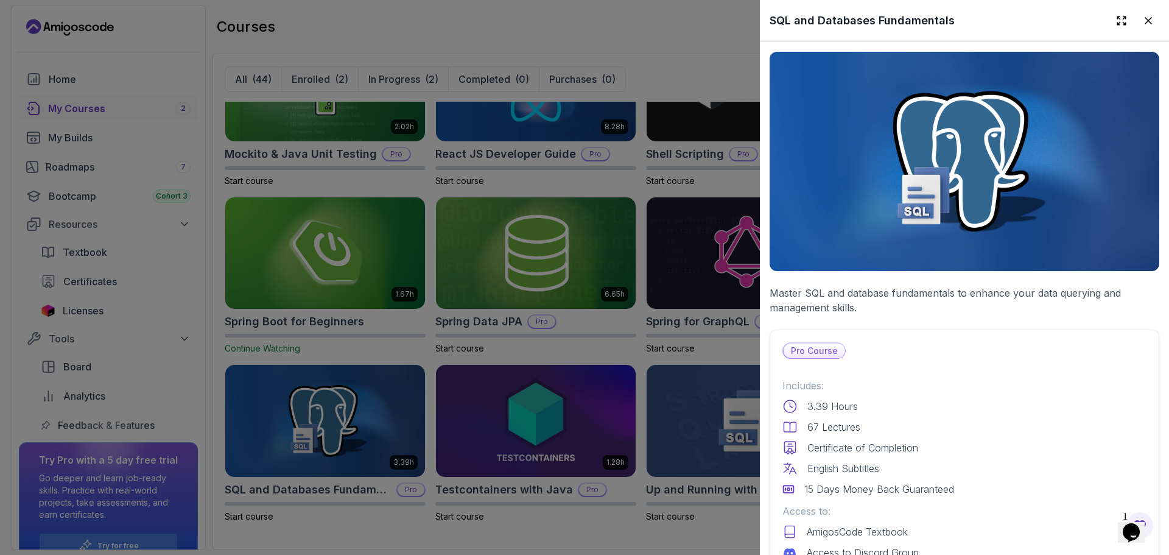
click at [939, 346] on div "Pro Course" at bounding box center [965, 350] width 364 height 16
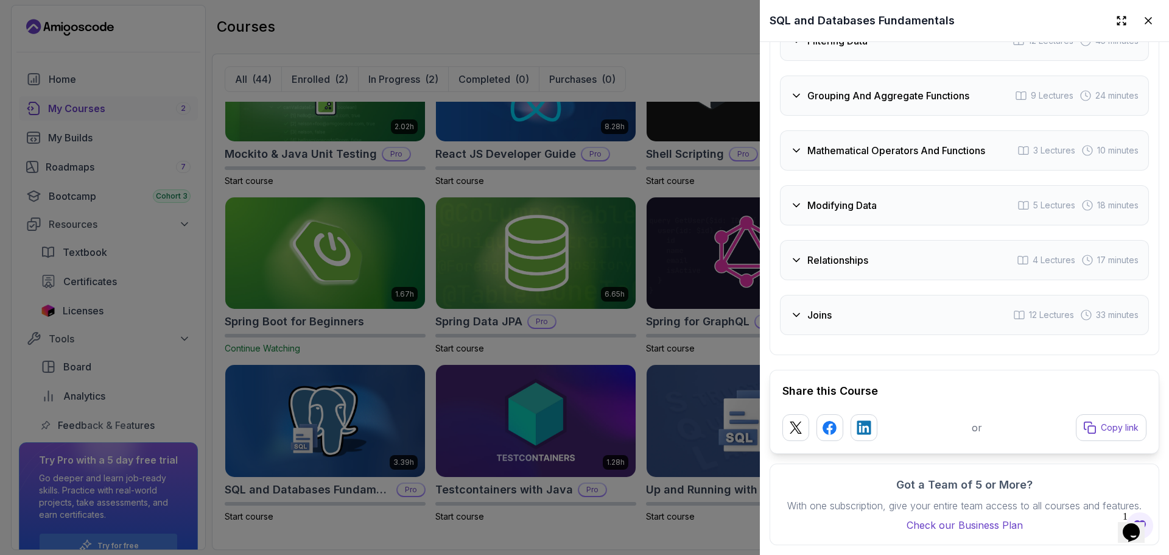
scroll to position [2498, 0]
click at [657, 356] on div at bounding box center [584, 277] width 1169 height 555
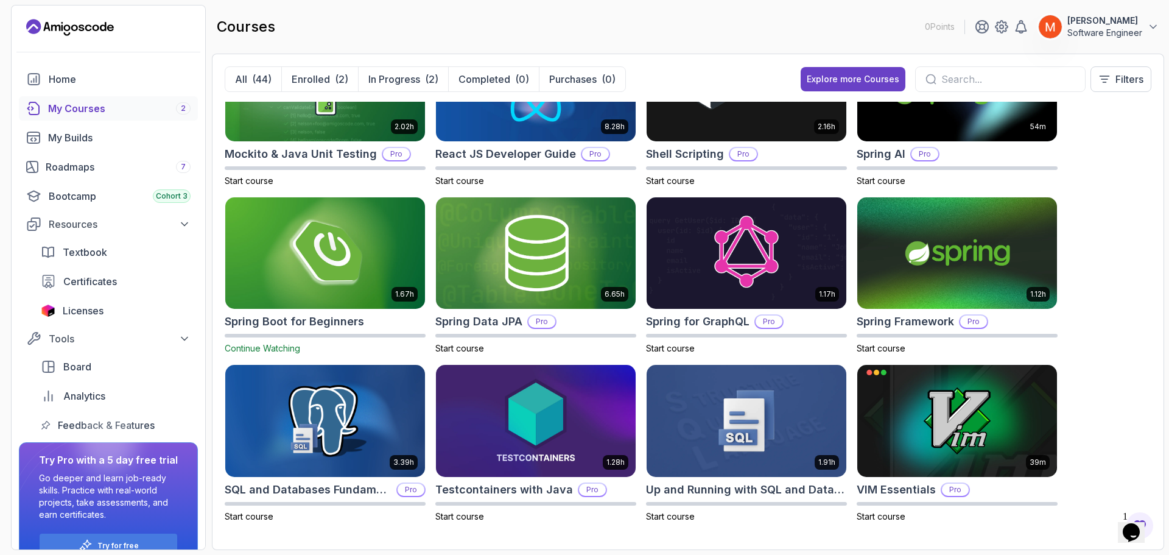
click at [1086, 339] on div "8.31h Advanced Databases Pro Start course 5.18h Advanced Spring Boot Pro Start …" at bounding box center [688, 319] width 927 height 435
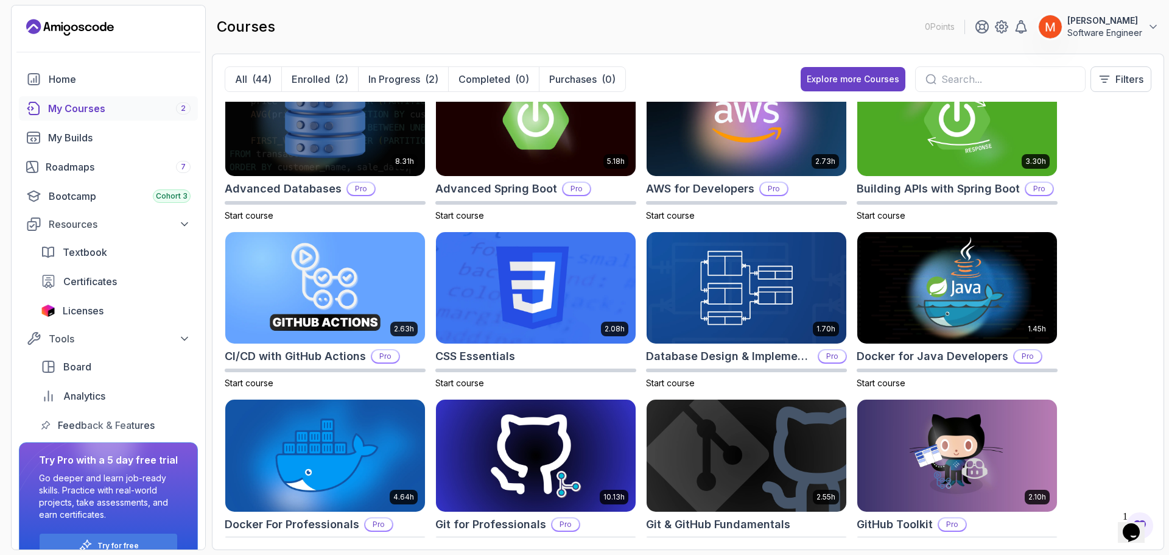
scroll to position [0, 0]
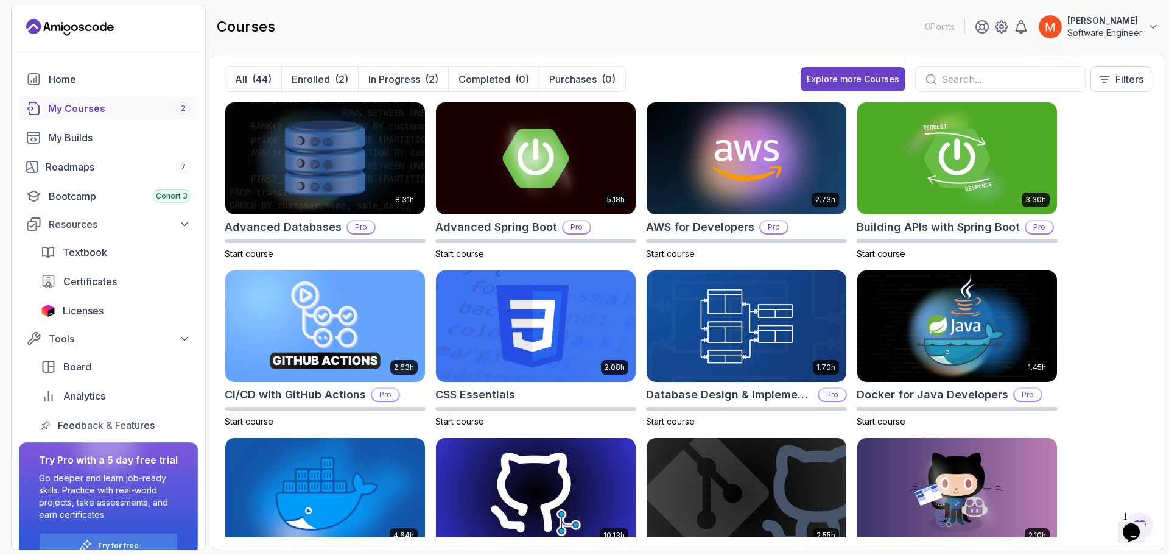
click at [944, 88] on div at bounding box center [1000, 79] width 171 height 26
click at [944, 83] on input "text" at bounding box center [1009, 79] width 134 height 15
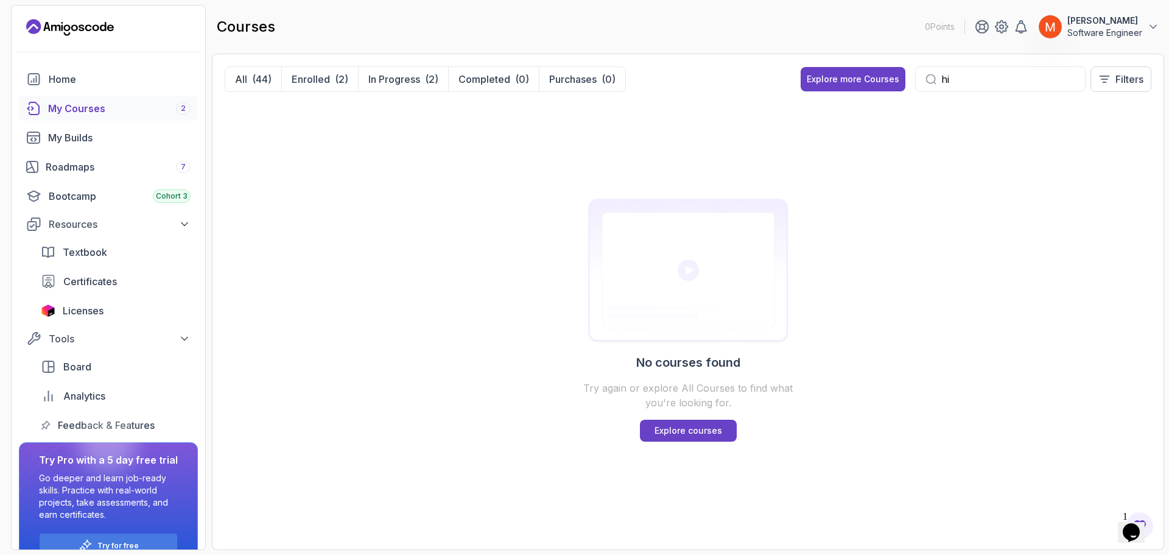
type input "h"
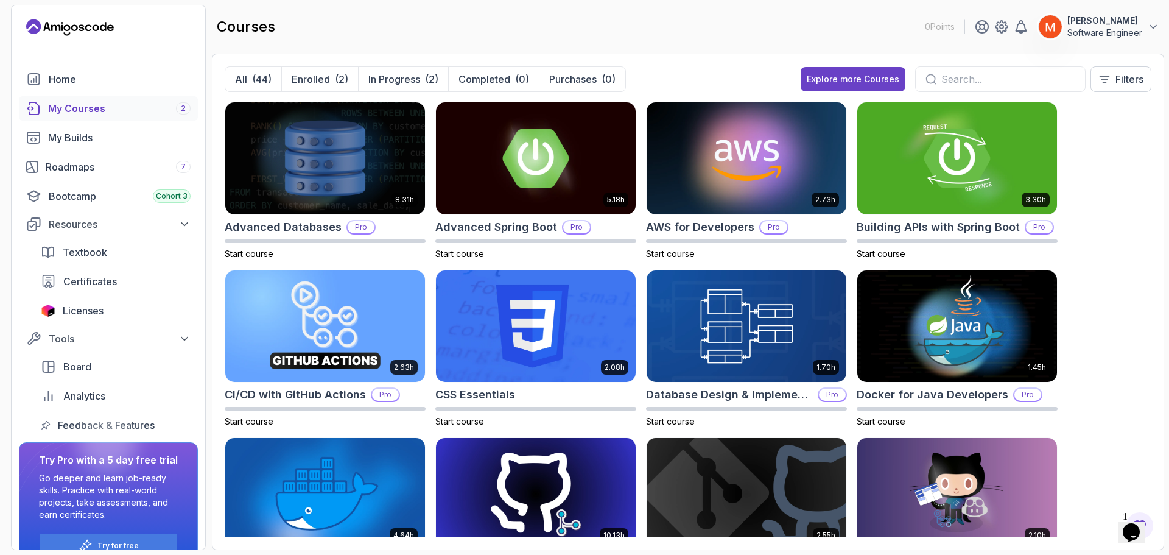
click at [734, 38] on div "courses 0 Points [PERSON_NAME] Software Engineer" at bounding box center [688, 27] width 953 height 44
click at [1160, 155] on section "0 Points [PERSON_NAME] Software Engineer Home My Courses 2 My Builds Roadmaps 7…" at bounding box center [584, 277] width 1169 height 555
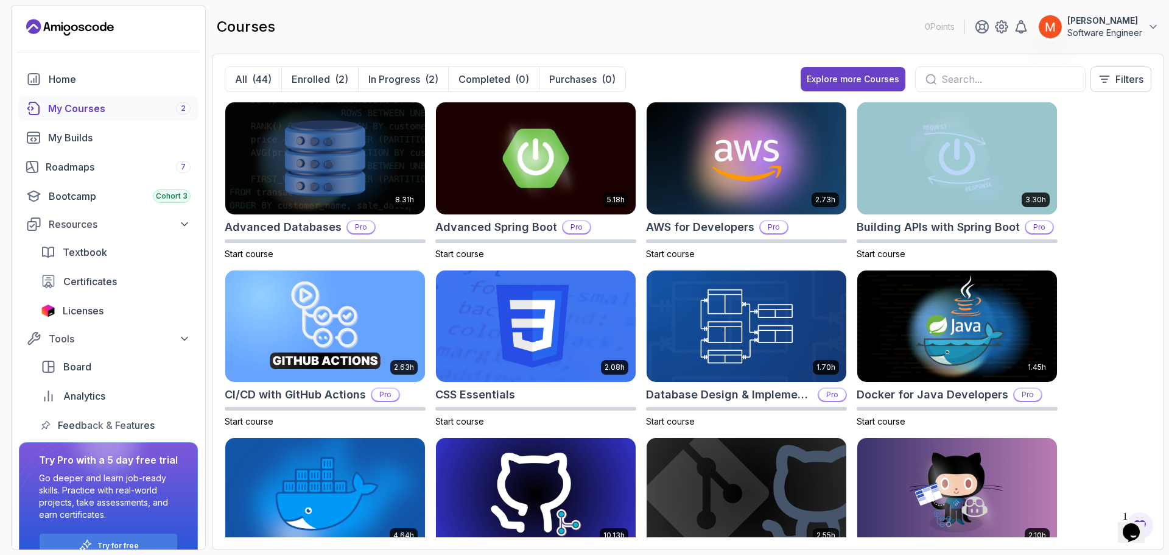
click at [1160, 155] on section "0 Points [PERSON_NAME] Software Engineer Home My Courses 2 My Builds Roadmaps 7…" at bounding box center [584, 277] width 1169 height 555
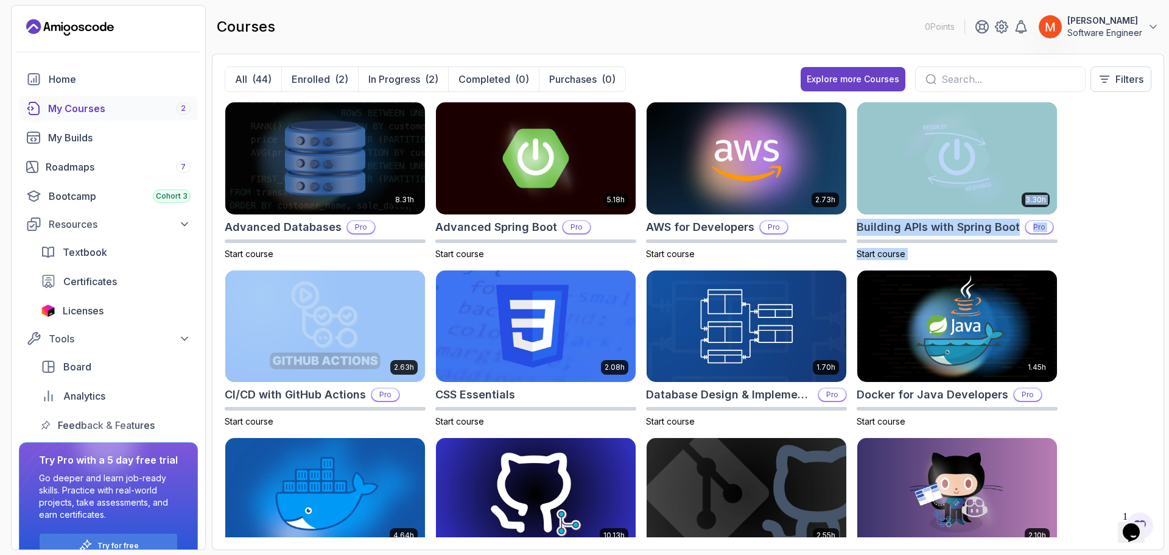
drag, startPoint x: 1169, startPoint y: 155, endPoint x: 1168, endPoint y: 247, distance: 91.4
click at [1160, 247] on section "0 Points [PERSON_NAME] Software Engineer Home My Courses 2 My Builds Roadmaps 7…" at bounding box center [584, 277] width 1169 height 555
click at [1125, 244] on div "8.31h Advanced Databases Pro Start course 5.18h Advanced Spring Boot Pro Start …" at bounding box center [688, 319] width 927 height 435
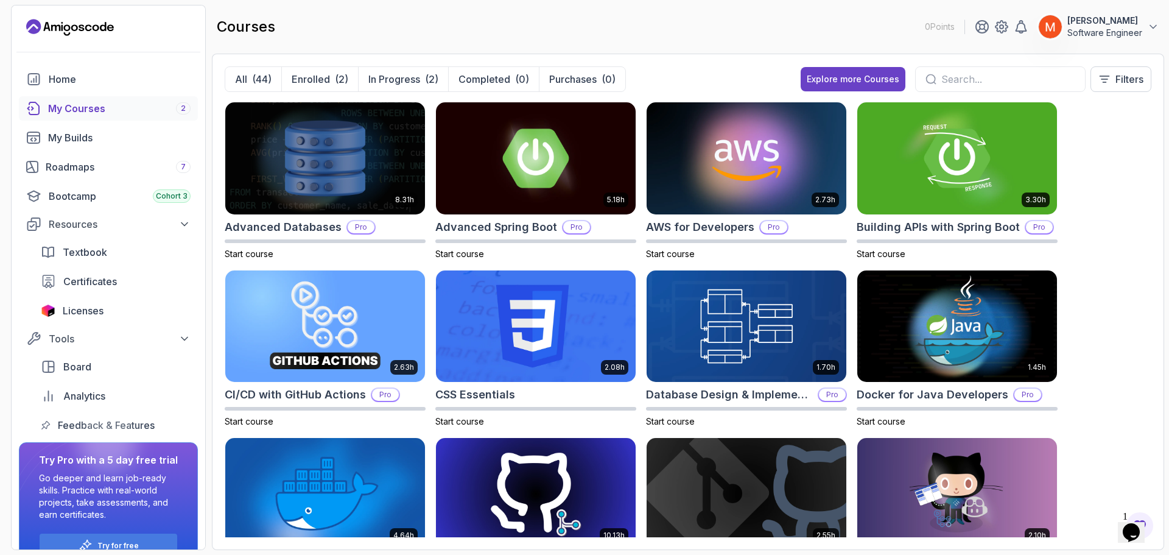
click at [1135, 250] on div "8.31h Advanced Databases Pro Start course 5.18h Advanced Spring Boot Pro Start …" at bounding box center [688, 319] width 927 height 435
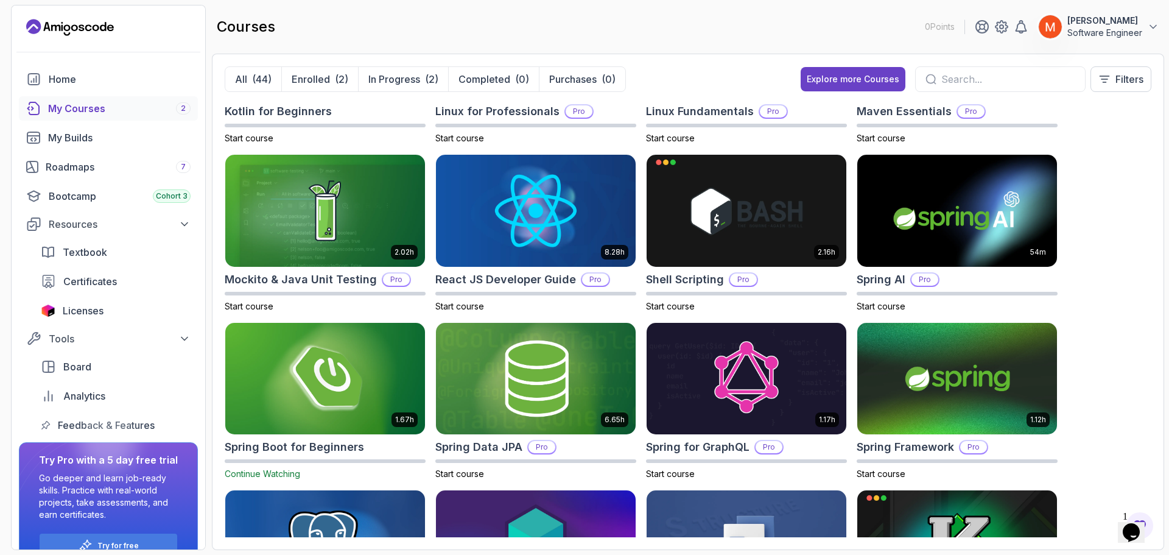
scroll to position [1416, 0]
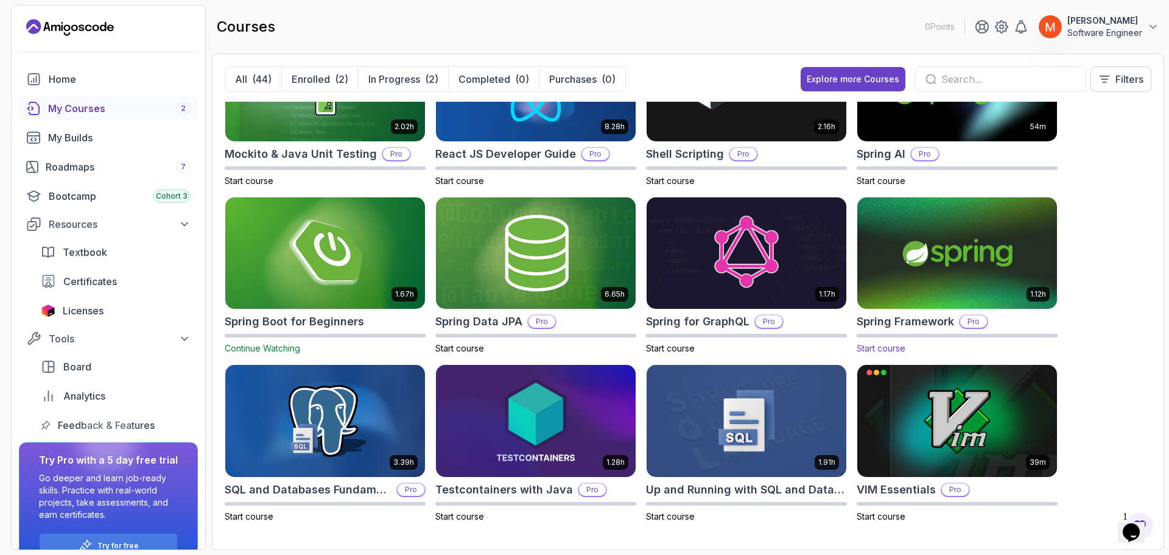
click at [999, 247] on img at bounding box center [958, 253] width 210 height 118
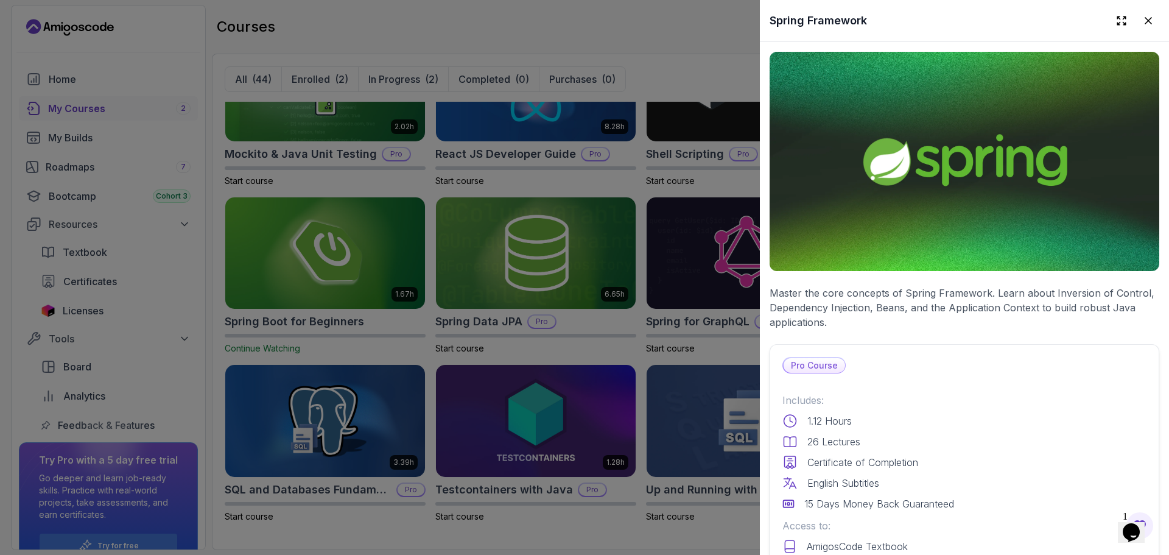
click at [868, 303] on p "Master the core concepts of Spring Framework. Learn about Inversion of Control,…" at bounding box center [965, 308] width 390 height 44
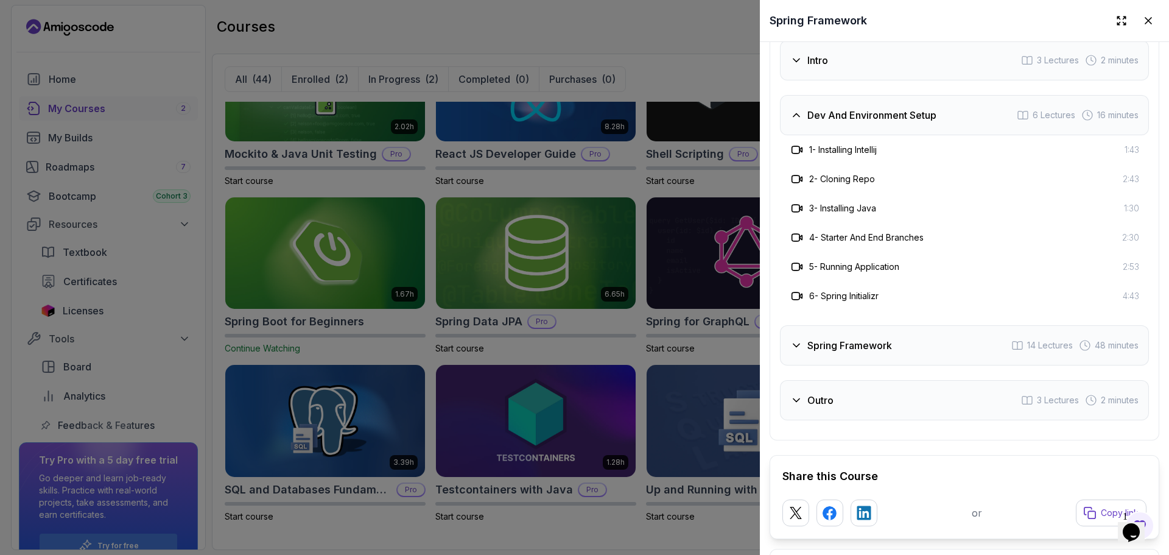
scroll to position [1902, 0]
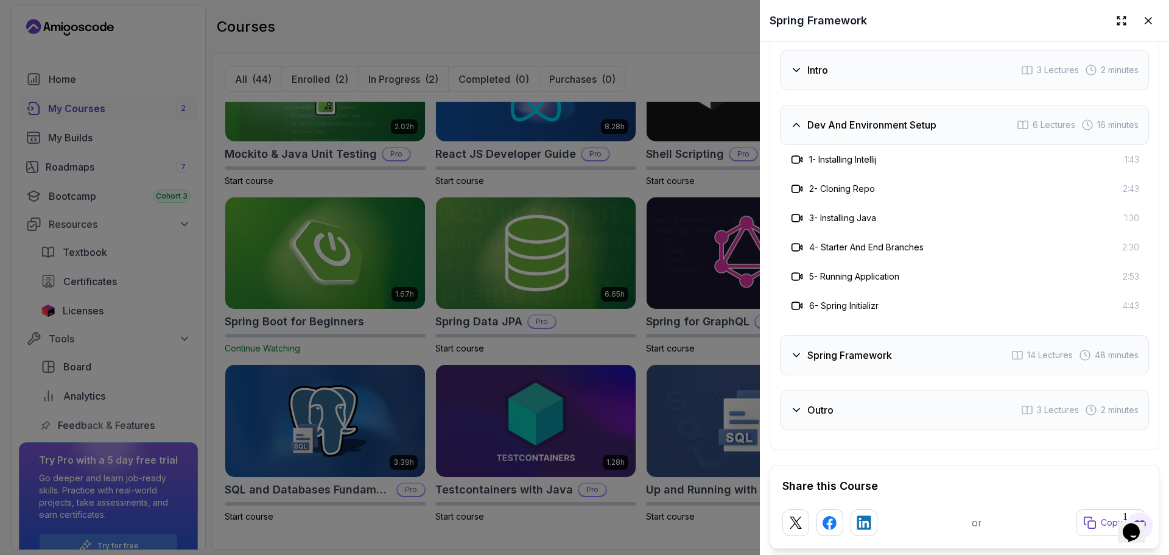
click at [987, 145] on div "Dev And Environment Setup 6 Lectures 16 minutes" at bounding box center [964, 125] width 369 height 40
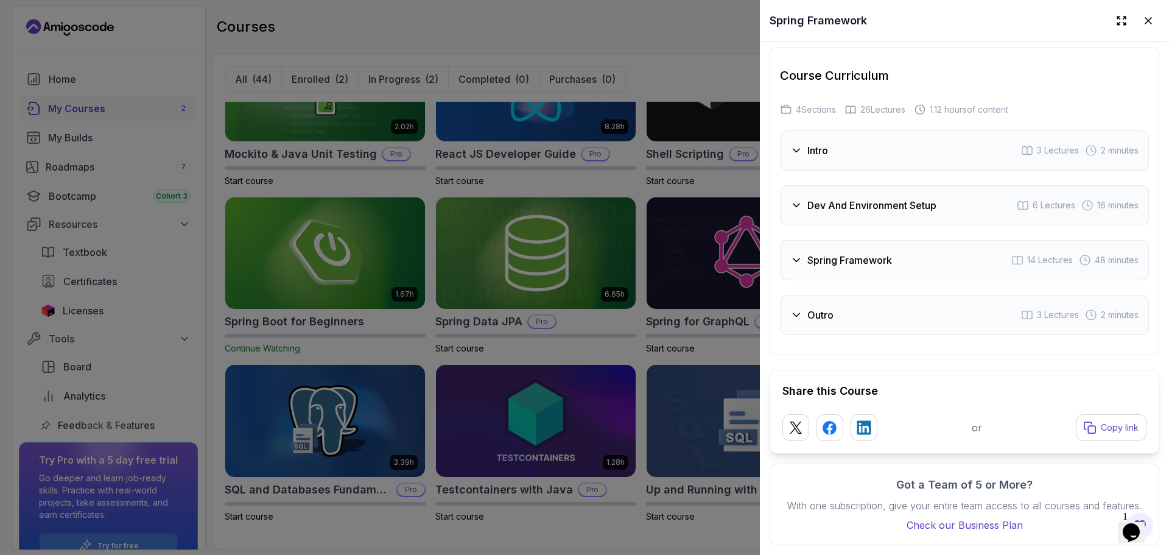
scroll to position [1848, 0]
click at [926, 198] on h3 "Dev And Environment Setup" at bounding box center [872, 205] width 129 height 15
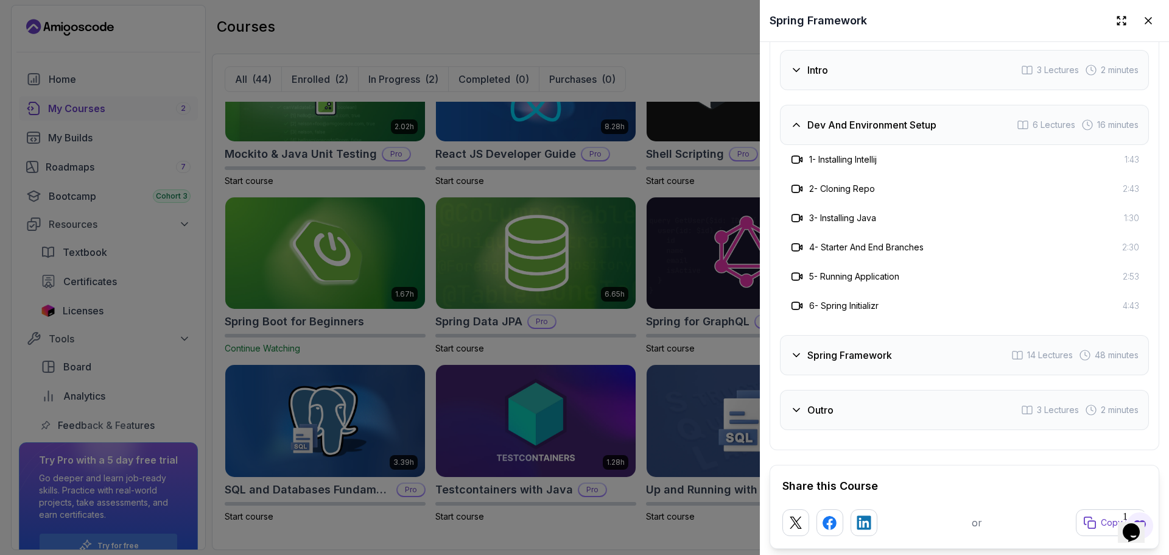
click at [900, 145] on div "Dev And Environment Setup 6 Lectures 16 minutes" at bounding box center [964, 125] width 369 height 40
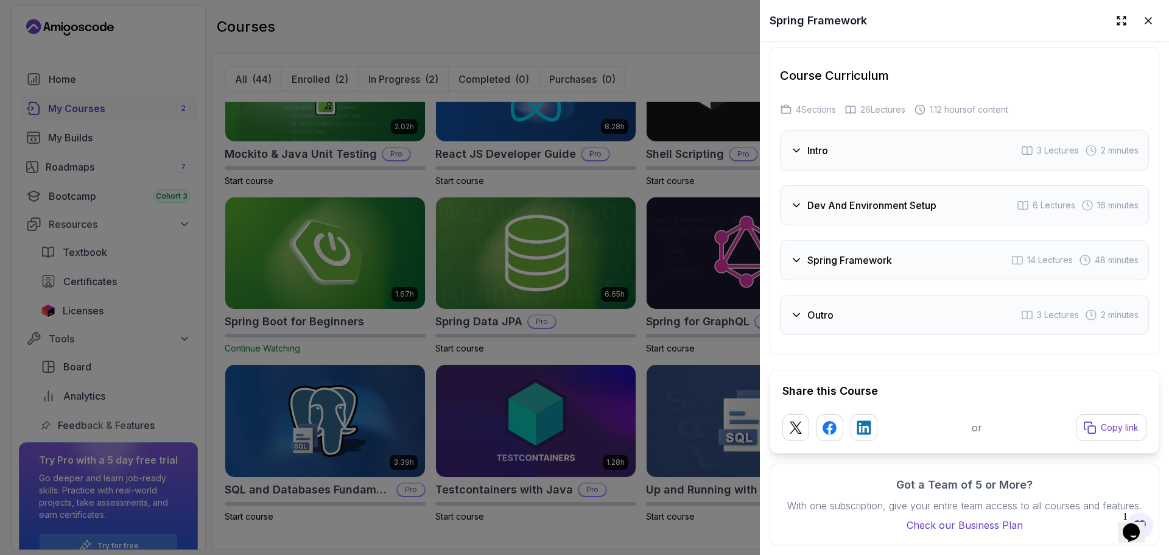
click at [825, 143] on h3 "Intro" at bounding box center [818, 150] width 21 height 15
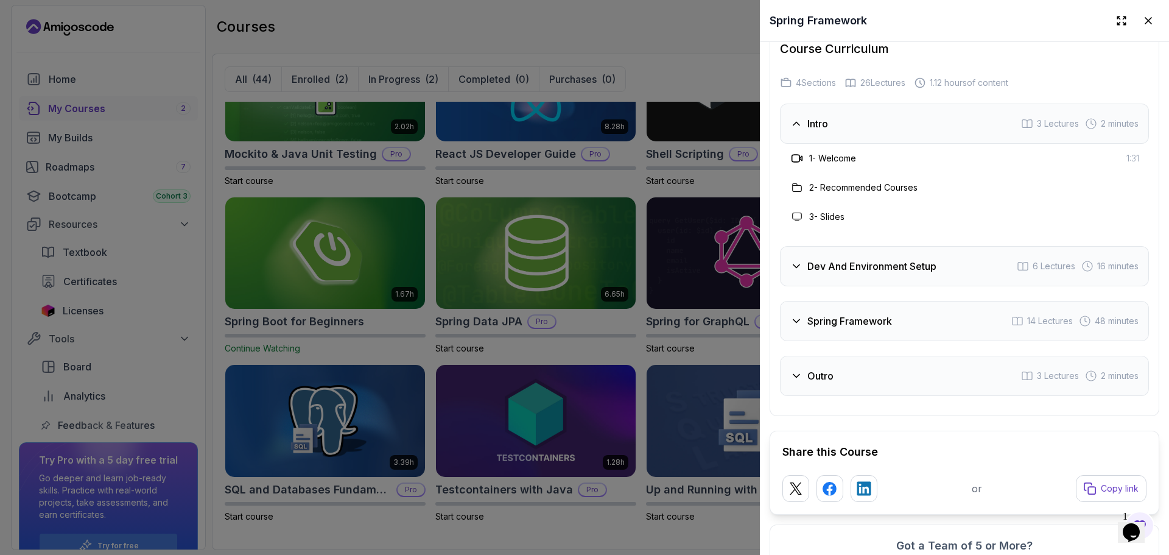
click at [825, 131] on h3 "Intro" at bounding box center [818, 123] width 21 height 15
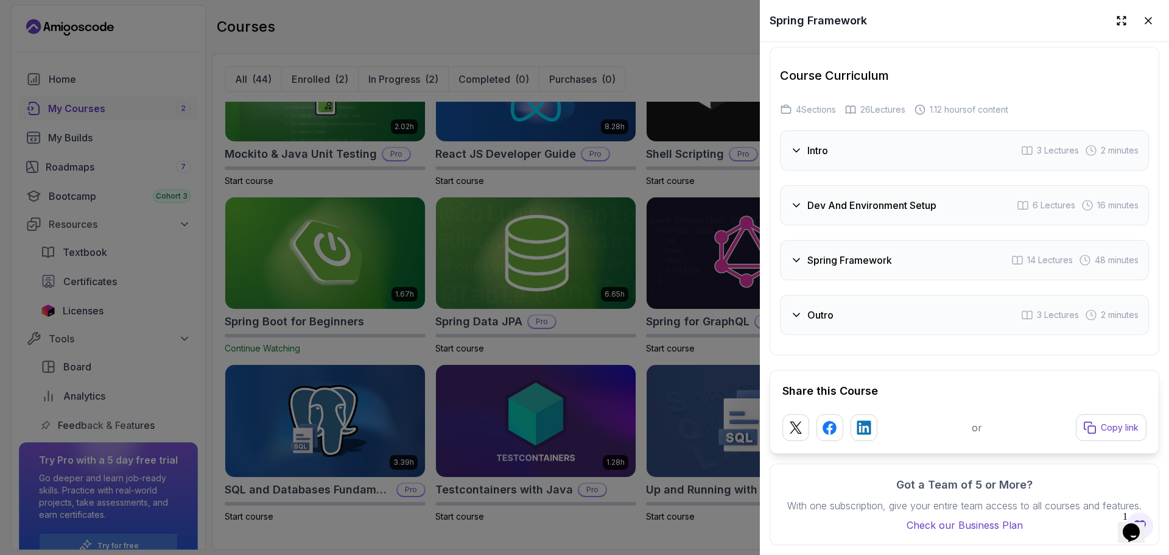
click at [1072, 72] on div "Course Curriculum 4 Sections 26 Lectures 1.12 hours of content" at bounding box center [964, 91] width 369 height 49
click at [817, 331] on div "Course Curriculum 4 Sections 26 Lectures 1.12 hours of content Intro 3 Lectures…" at bounding box center [965, 201] width 390 height 308
click at [817, 325] on div "Course Curriculum 4 Sections 26 Lectures 1.12 hours of content Intro 3 Lectures…" at bounding box center [965, 201] width 390 height 308
click at [822, 316] on div "Outro 3 Lectures 2 minutes" at bounding box center [964, 315] width 369 height 40
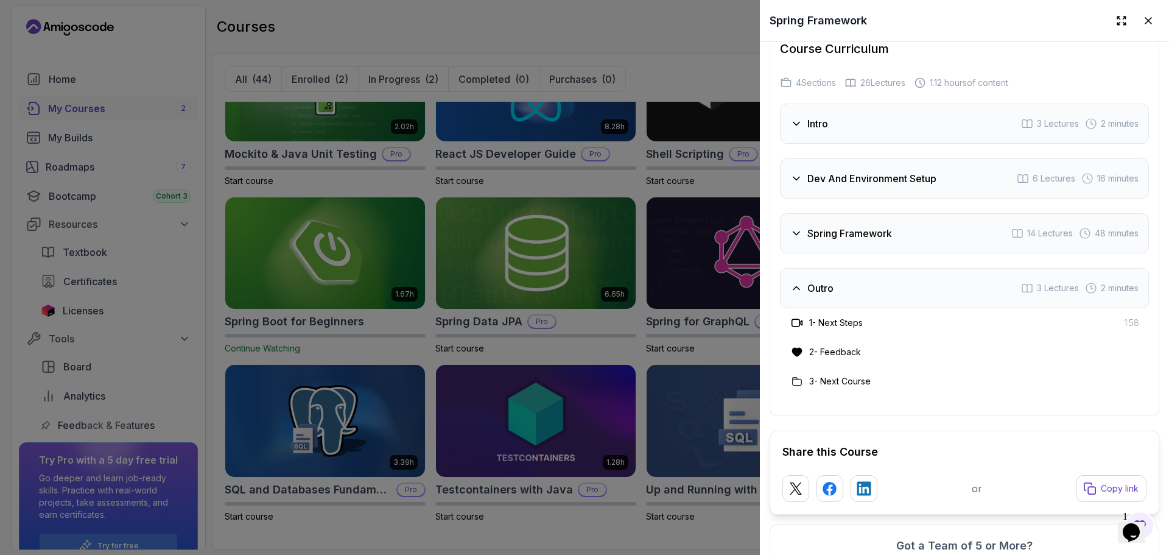
click at [894, 308] on div "Outro 3 Lectures 2 minutes" at bounding box center [964, 288] width 369 height 40
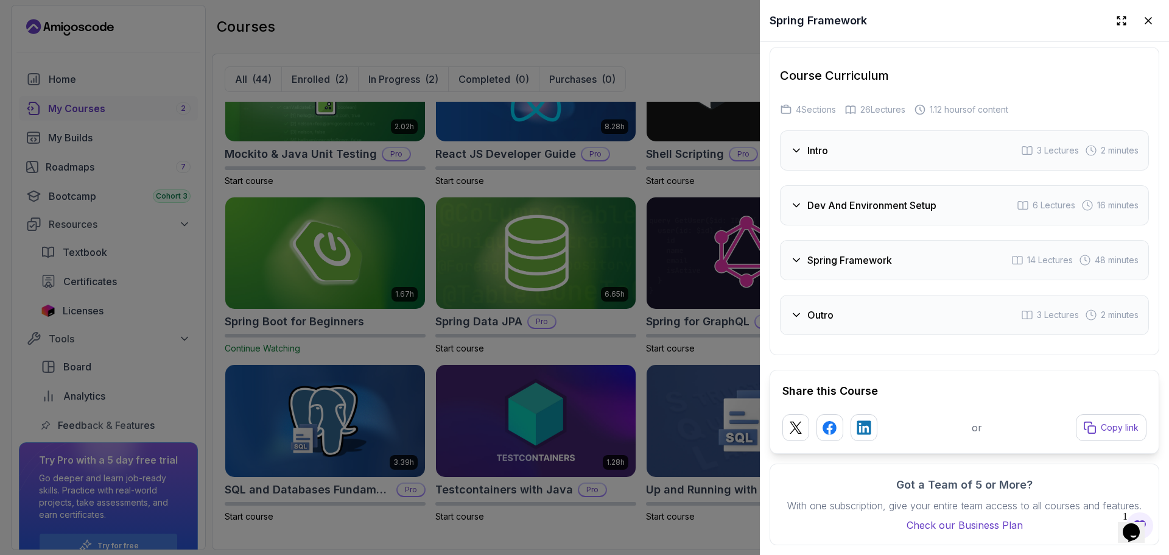
click at [856, 261] on div "Spring Framework 14 Lectures 48 minutes" at bounding box center [964, 260] width 369 height 40
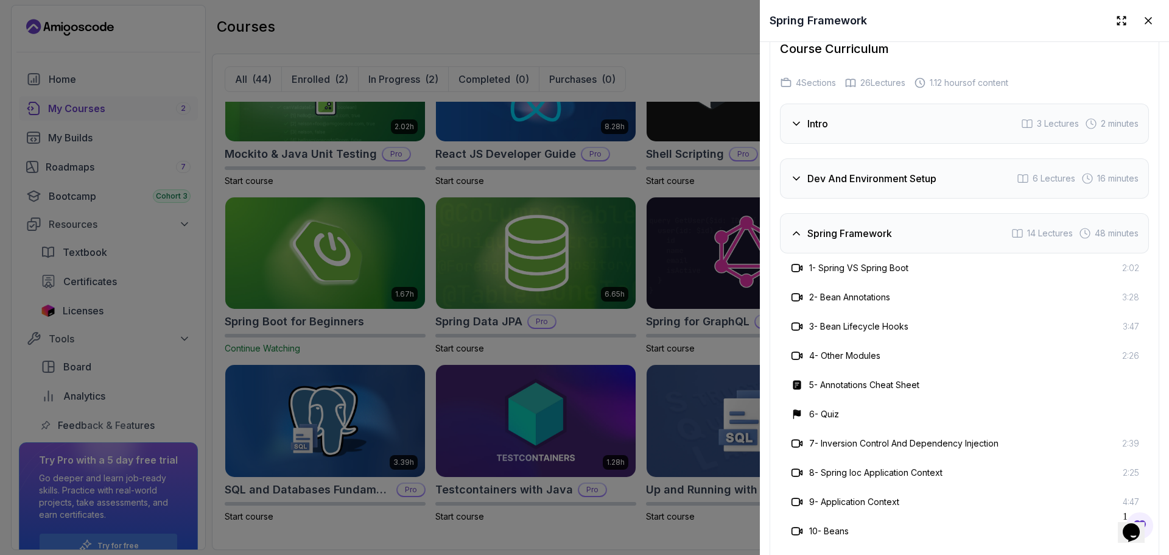
click at [887, 295] on div "2 - Bean Annotations 3:28" at bounding box center [964, 297] width 369 height 29
click at [820, 391] on h3 "5 - Annotations Cheat Sheet" at bounding box center [864, 385] width 110 height 12
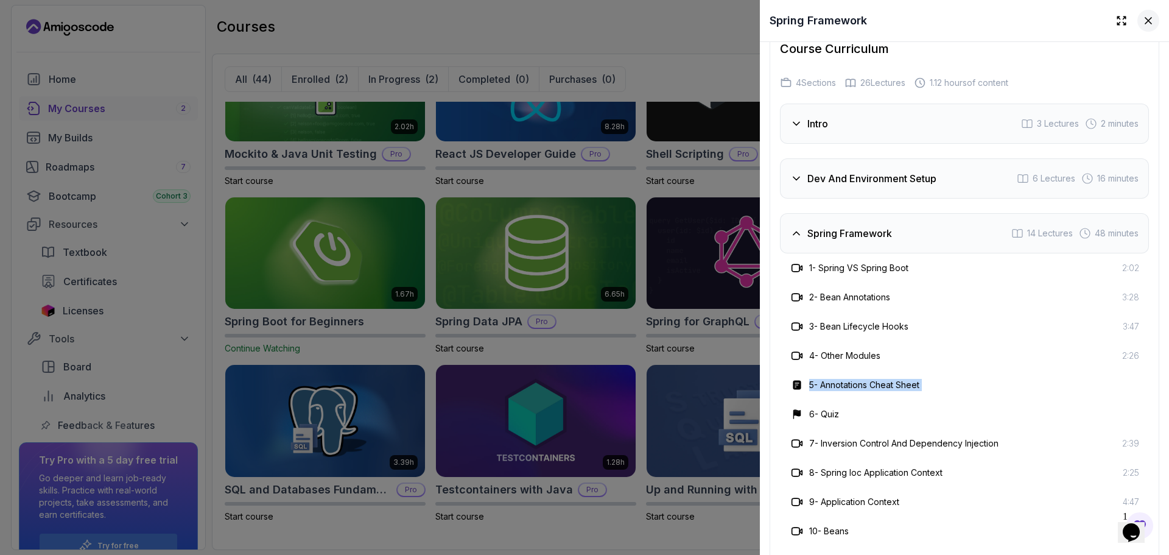
click at [1143, 16] on icon at bounding box center [1149, 21] width 12 height 12
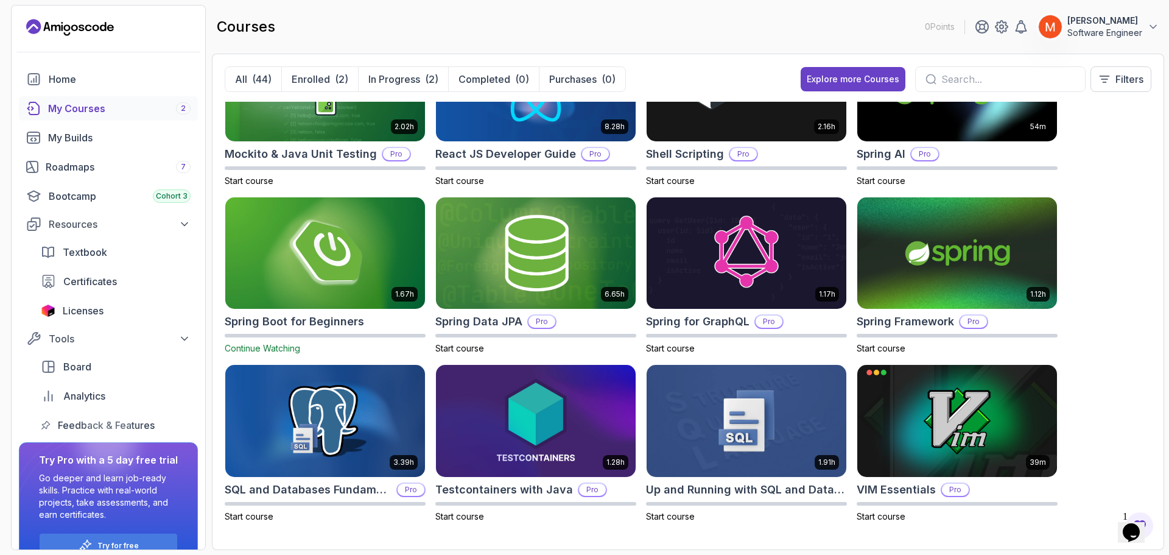
click at [1112, 195] on div "8.31h Advanced Databases Pro Start course 5.18h Advanced Spring Boot Pro Start …" at bounding box center [688, 319] width 927 height 435
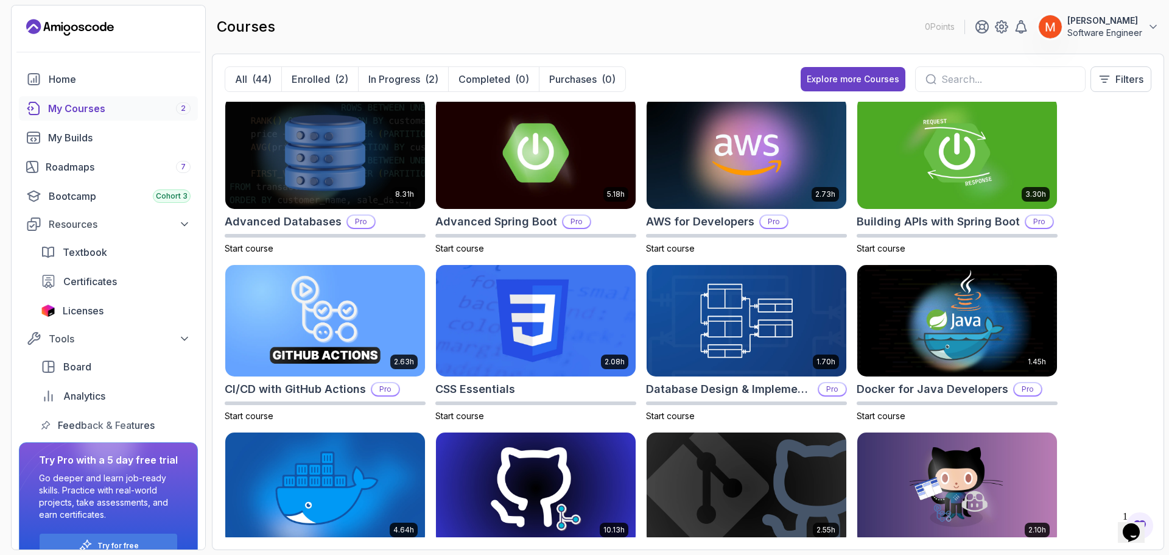
scroll to position [0, 0]
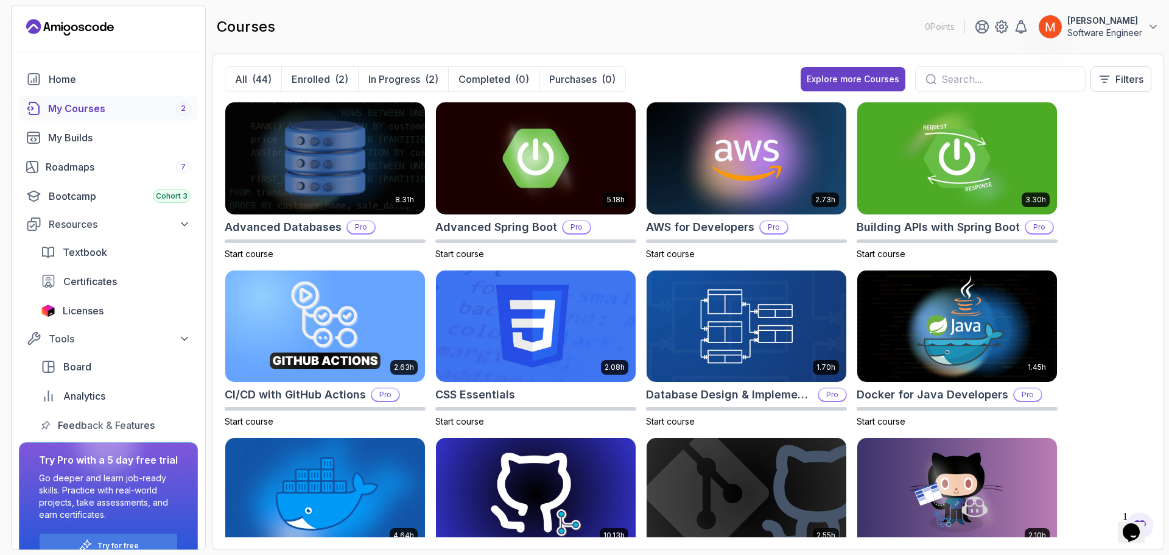
click at [1142, 292] on div "8.31h Advanced Databases Pro Start course 5.18h Advanced Spring Boot Pro Start …" at bounding box center [688, 319] width 927 height 435
click at [596, 156] on img at bounding box center [536, 158] width 210 height 118
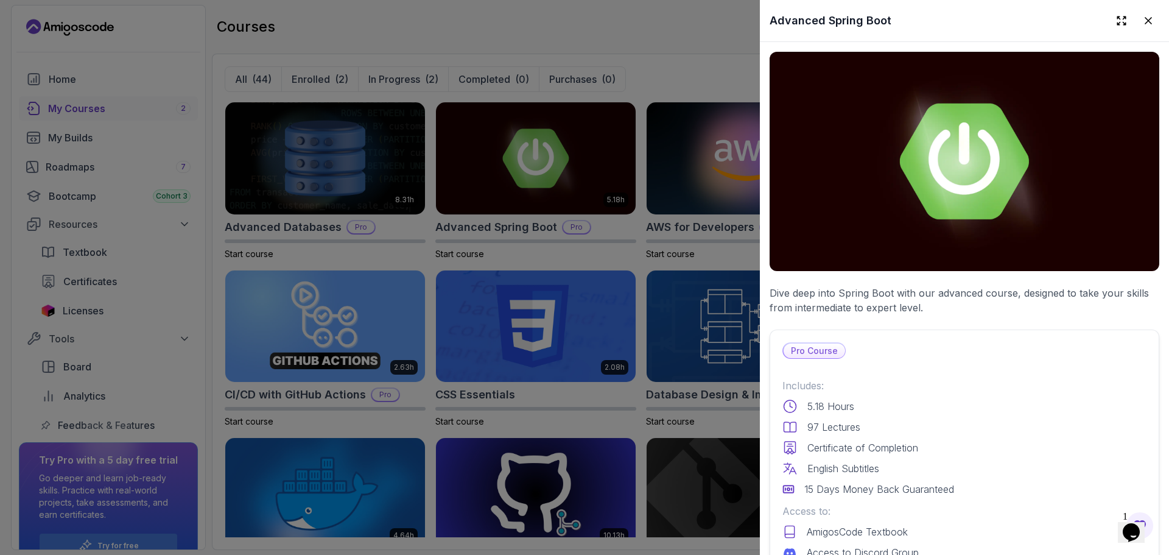
click at [953, 356] on div "Pro Course Includes: 5.18 Hours 97 Lectures Certificate of Completion English S…" at bounding box center [965, 485] width 390 height 312
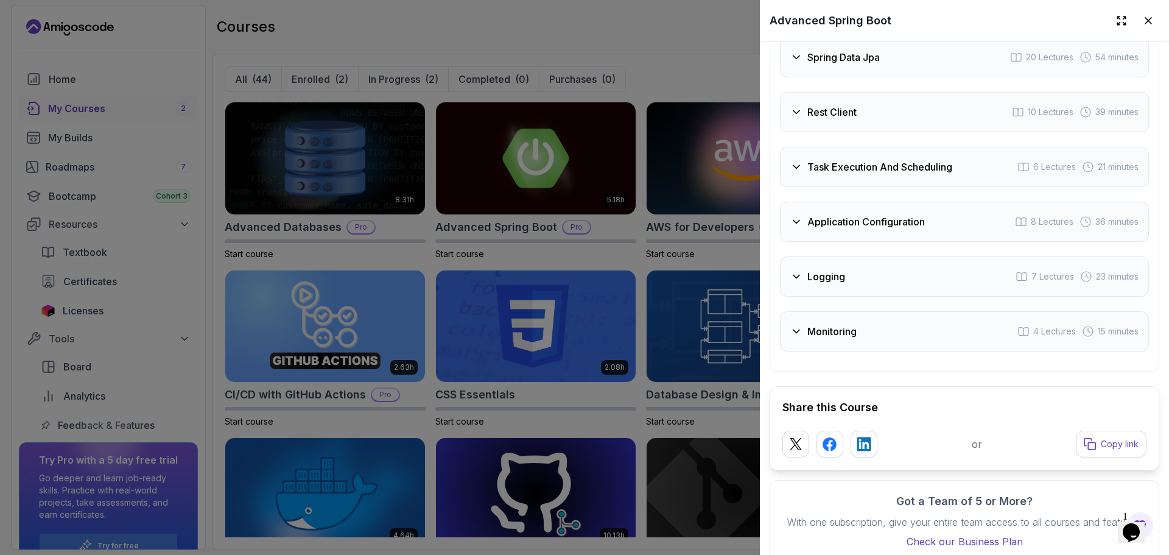
scroll to position [2792, 0]
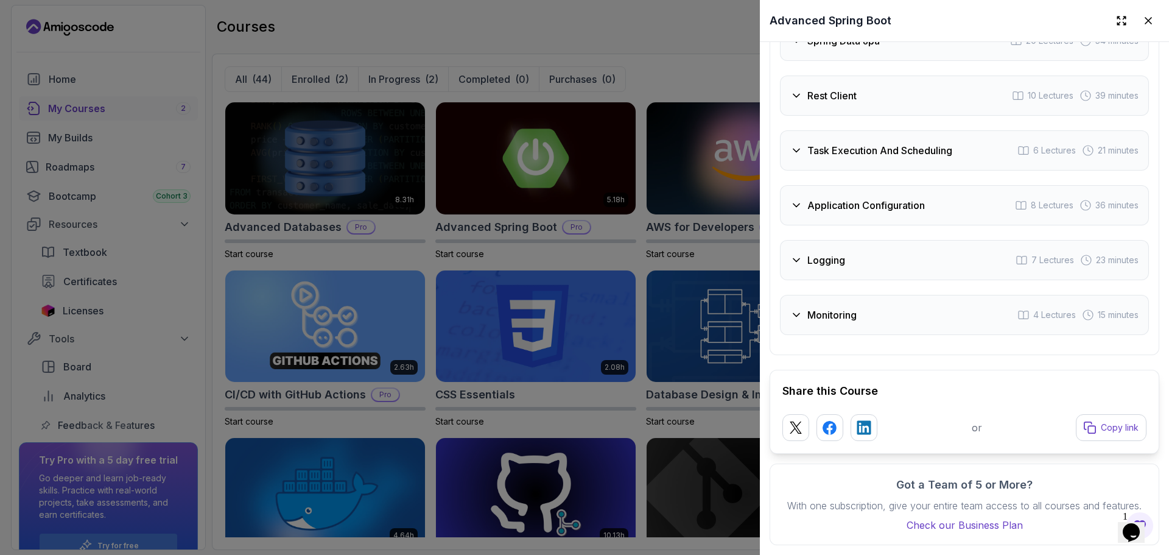
click at [890, 295] on div "Monitoring 4 Lectures 15 minutes" at bounding box center [964, 315] width 369 height 40
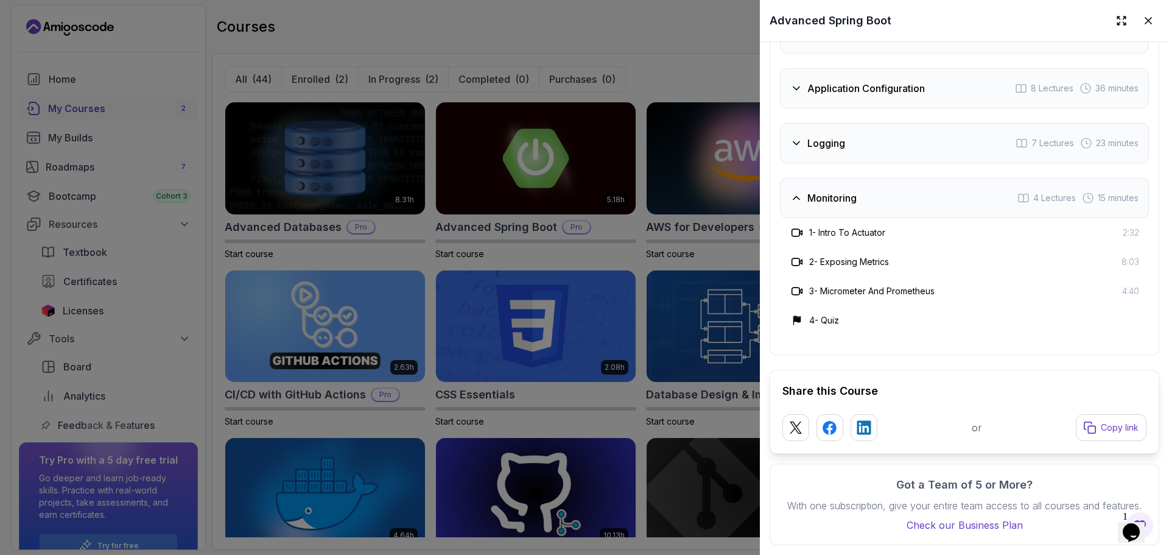
scroll to position [2412, 0]
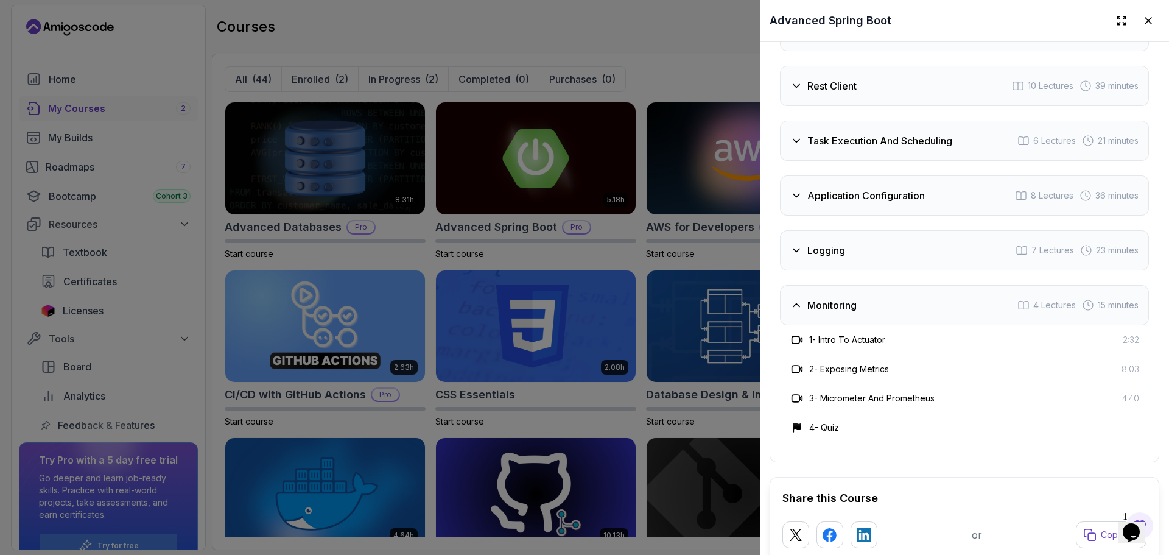
click at [834, 147] on div "Task Execution And Scheduling 6 Lectures 21 minutes" at bounding box center [964, 141] width 369 height 40
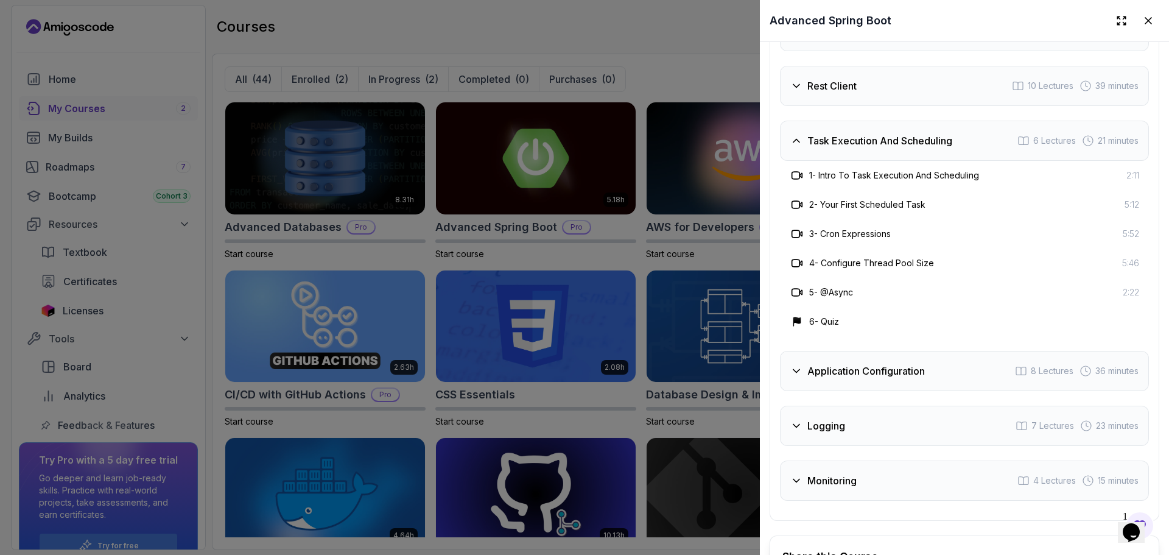
click at [820, 133] on h3 "Task Execution And Scheduling" at bounding box center [880, 140] width 145 height 15
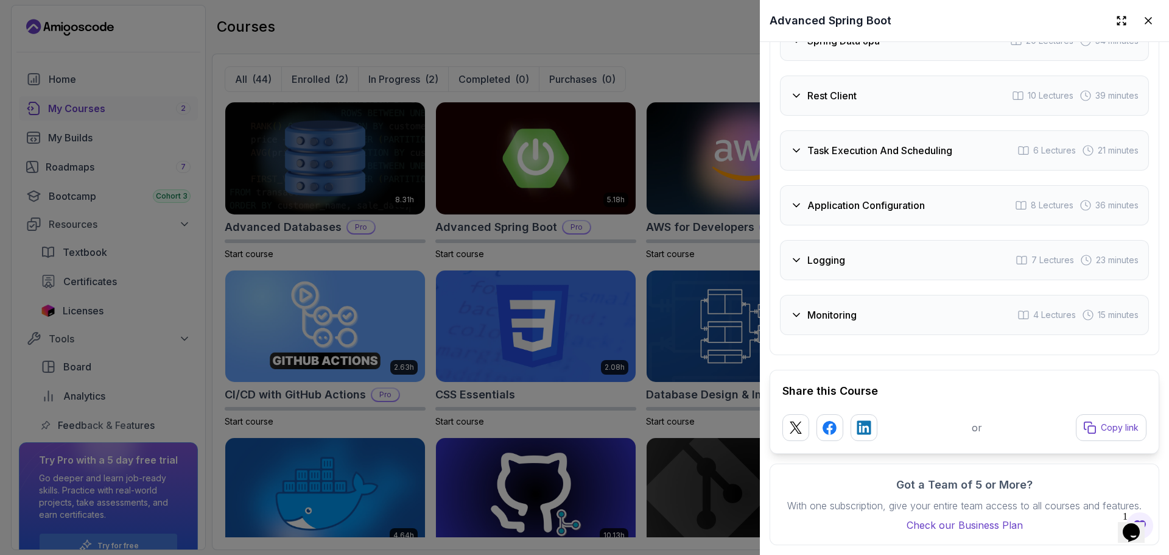
click at [864, 249] on div "Logging 7 Lectures 23 minutes" at bounding box center [964, 260] width 369 height 40
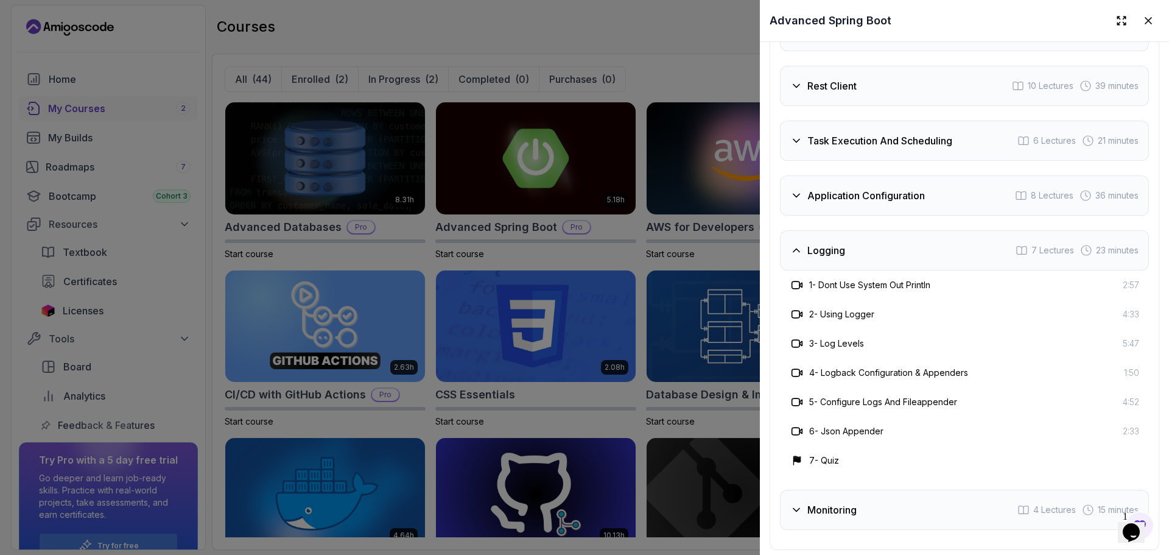
click at [837, 192] on h3 "Application Configuration" at bounding box center [867, 195] width 118 height 15
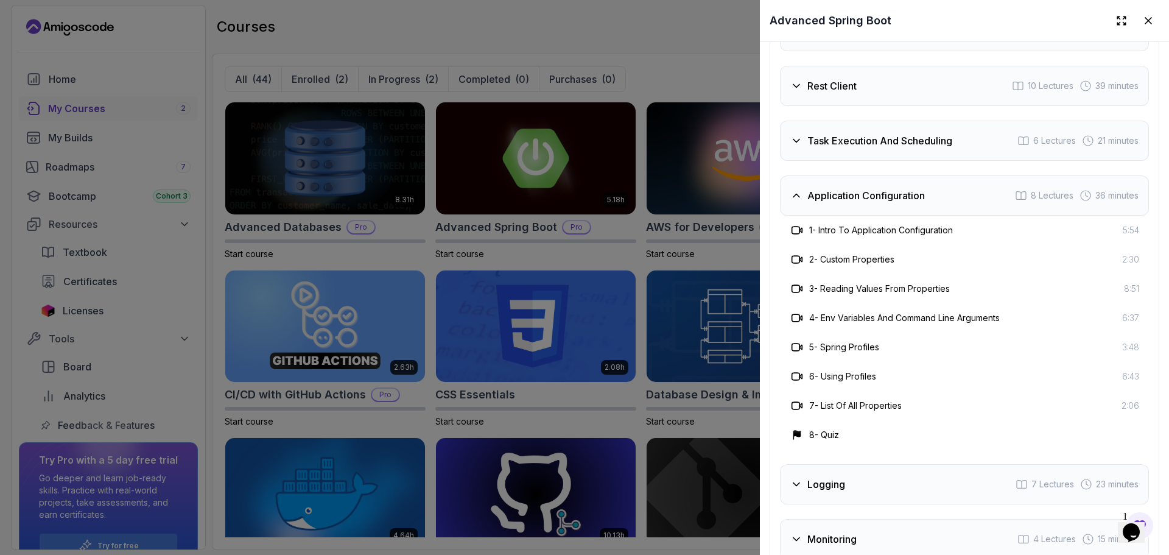
click at [818, 137] on h3 "Task Execution And Scheduling" at bounding box center [880, 140] width 145 height 15
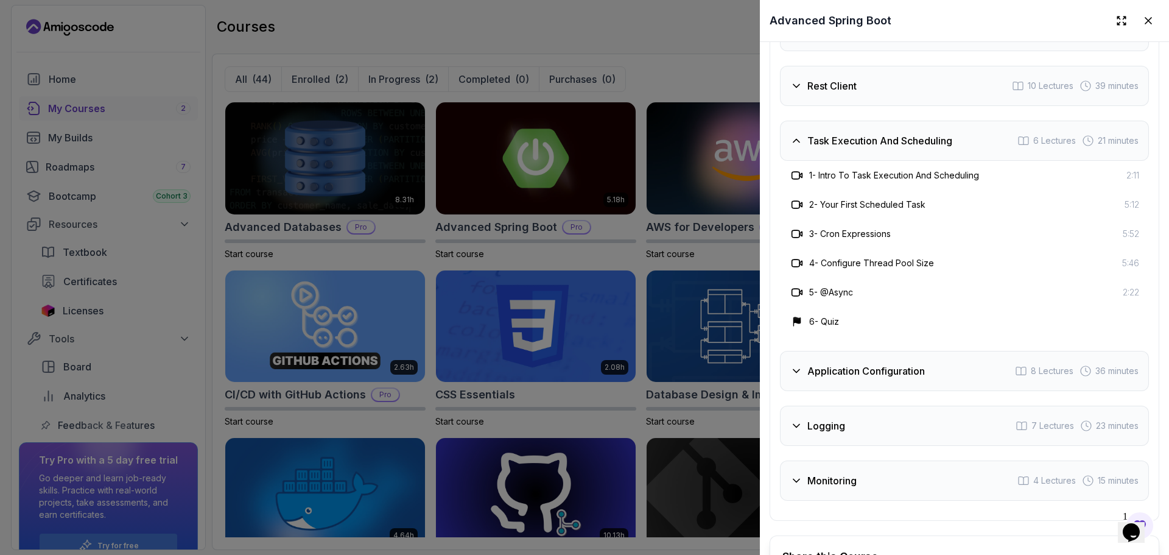
click at [816, 96] on div "Rest Client 10 Lectures 39 minutes" at bounding box center [964, 86] width 369 height 40
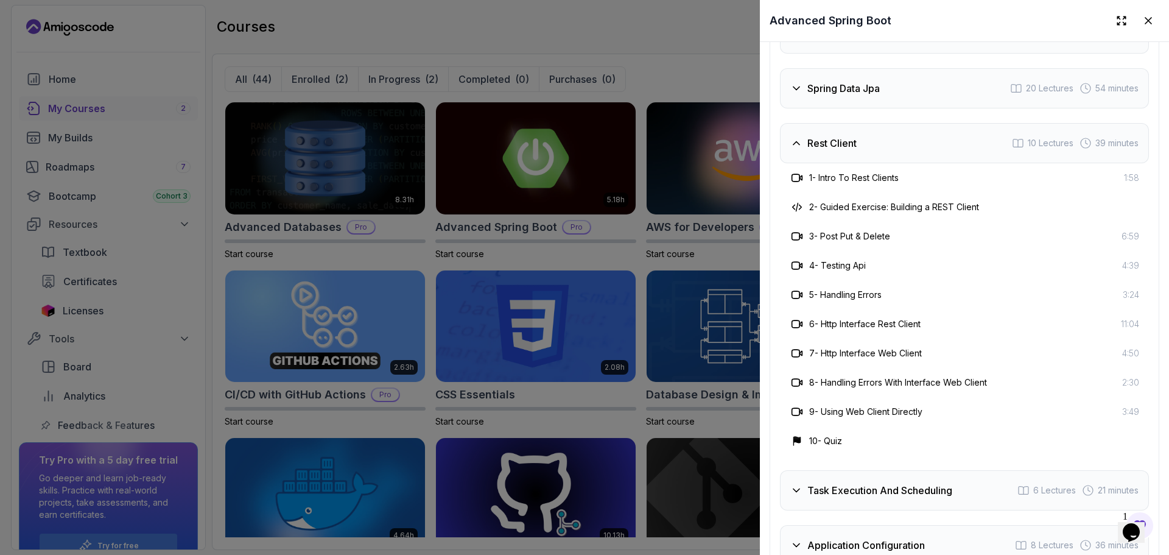
scroll to position [2315, 0]
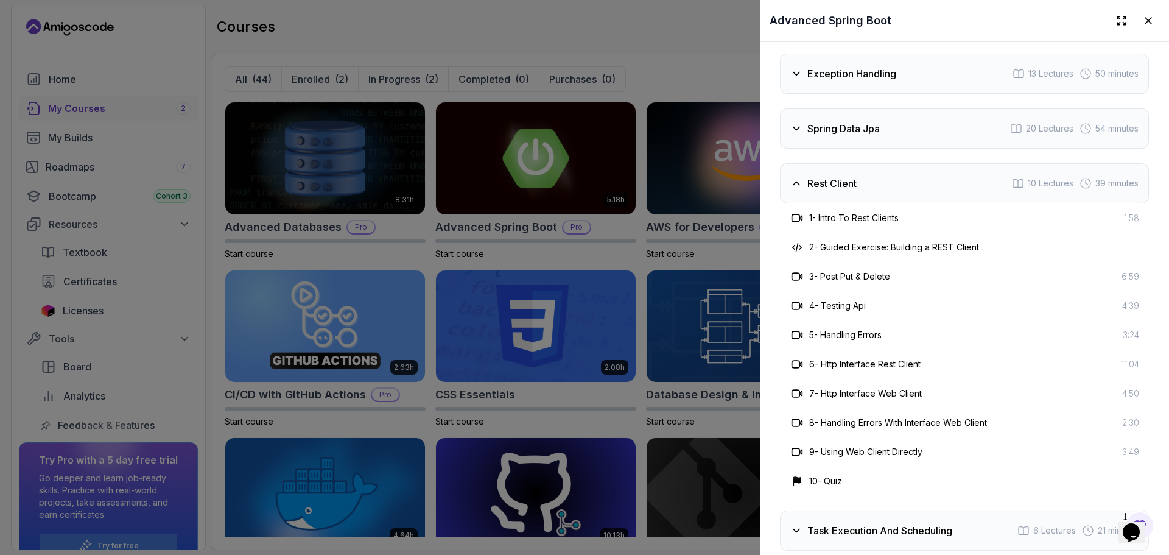
click at [816, 96] on div "Intro 3 Lectures 1 minute Java Bean Validation 9 Lectures 27 minutes Exception …" at bounding box center [964, 329] width 369 height 771
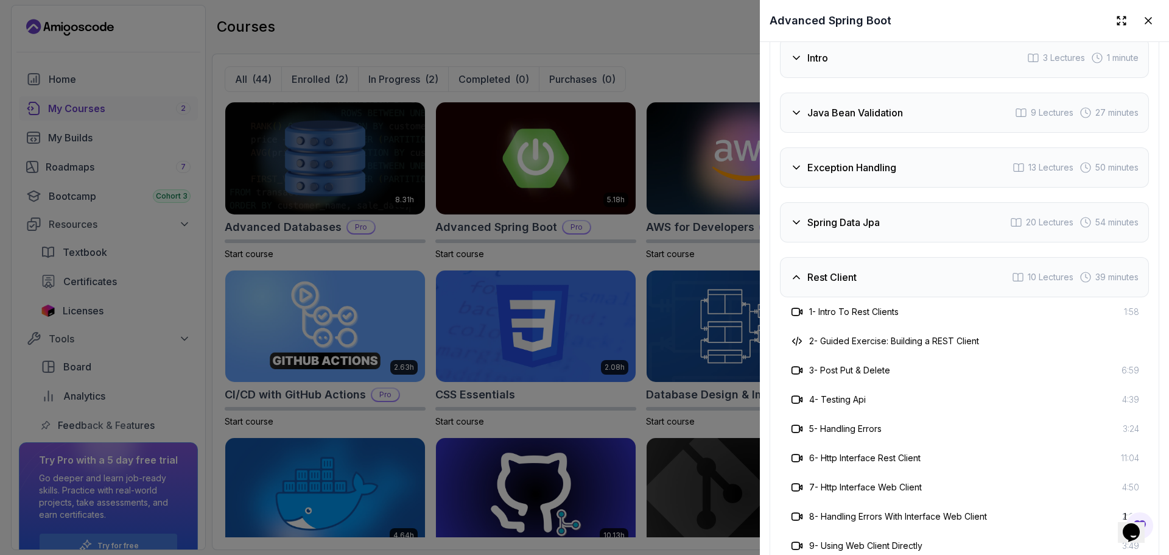
scroll to position [2218, 0]
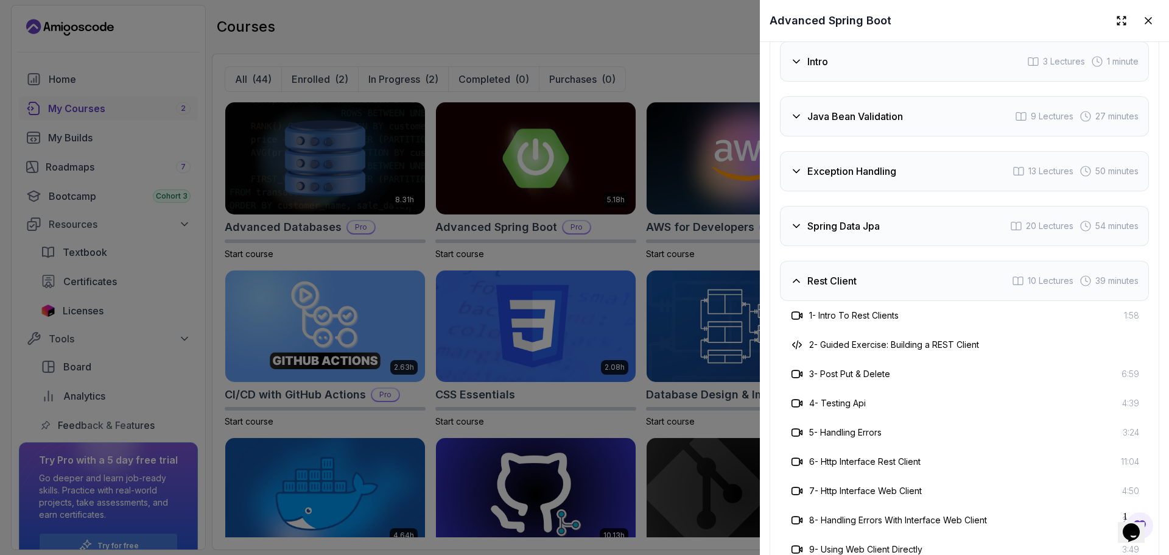
click at [816, 96] on div "Java Bean Validation 9 Lectures 27 minutes" at bounding box center [964, 116] width 369 height 40
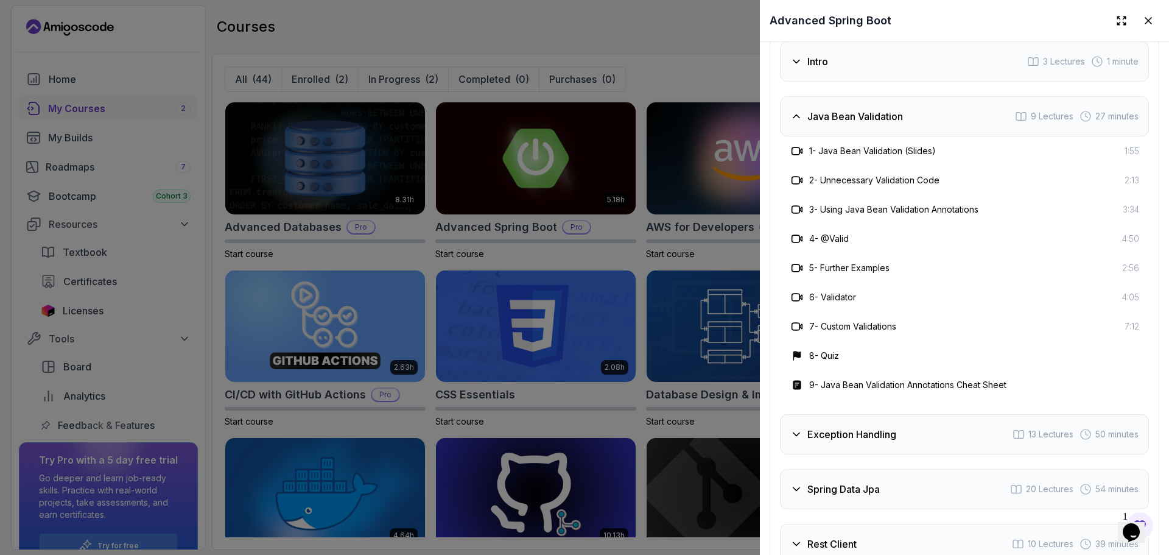
click at [816, 96] on div "Java Bean Validation 9 Lectures 27 minutes" at bounding box center [964, 116] width 369 height 40
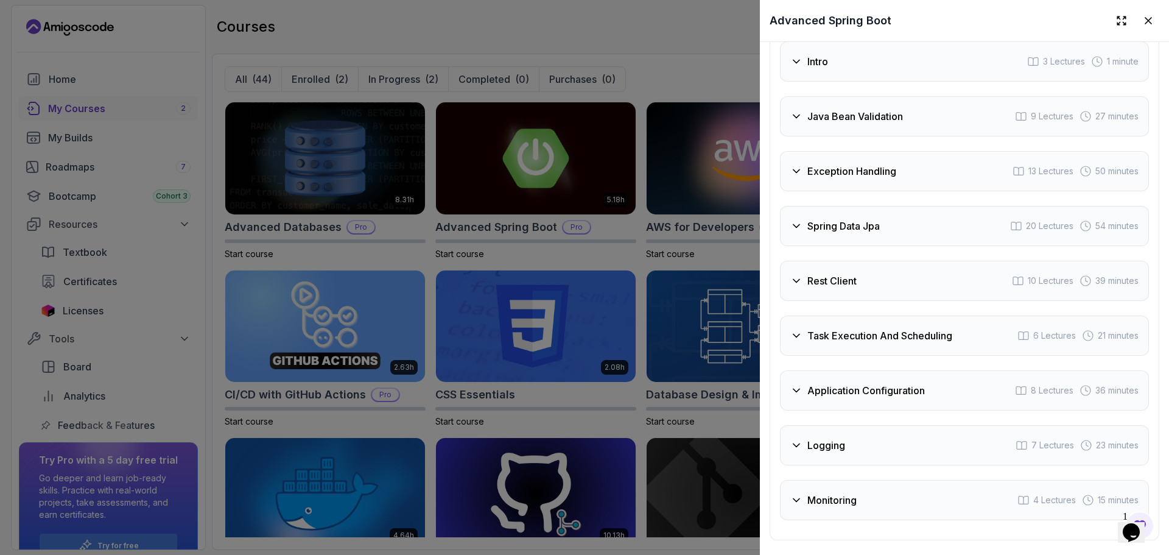
click at [544, 247] on div at bounding box center [584, 277] width 1169 height 555
